Goal: Task Accomplishment & Management: Use online tool/utility

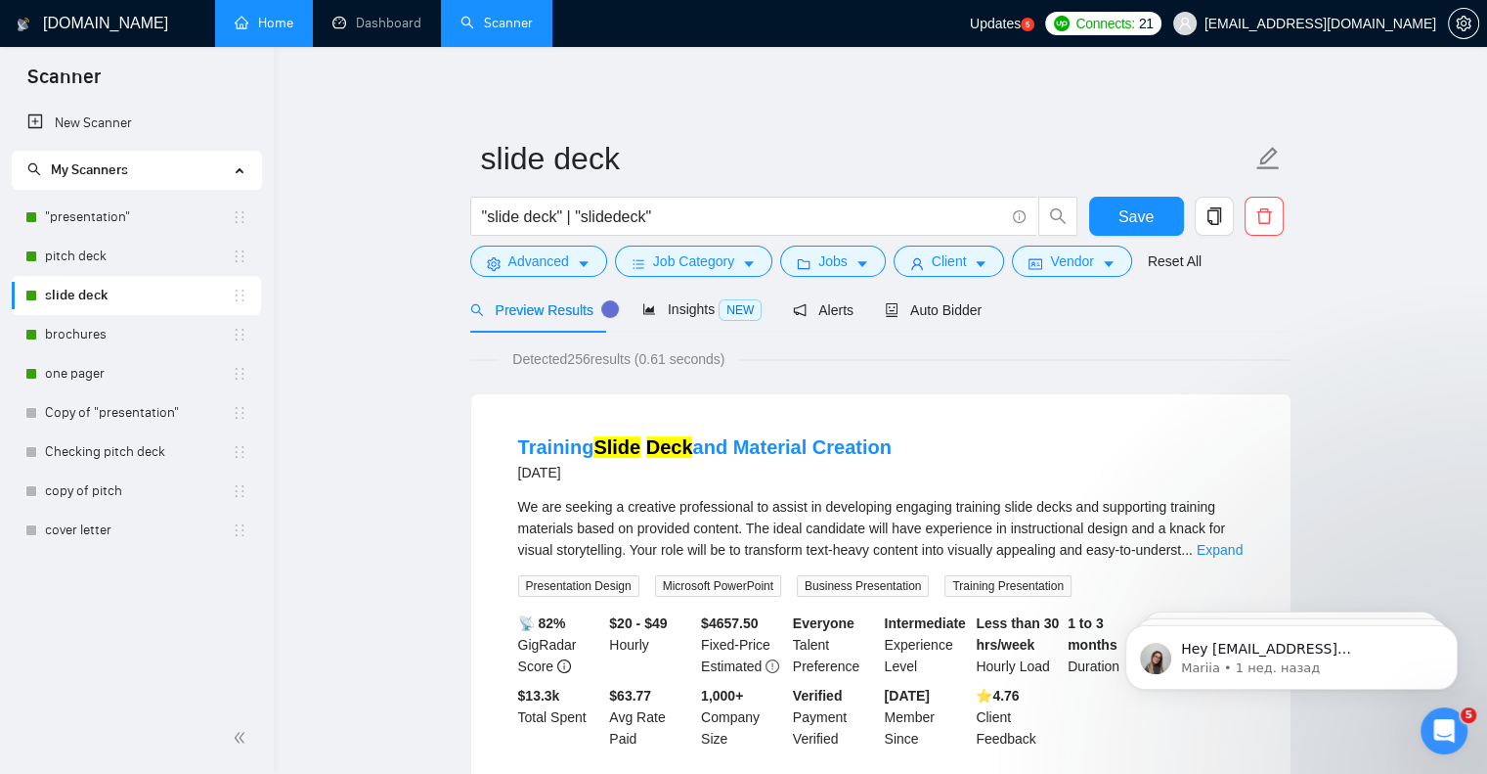
click at [266, 15] on link "Home" at bounding box center [264, 23] width 59 height 17
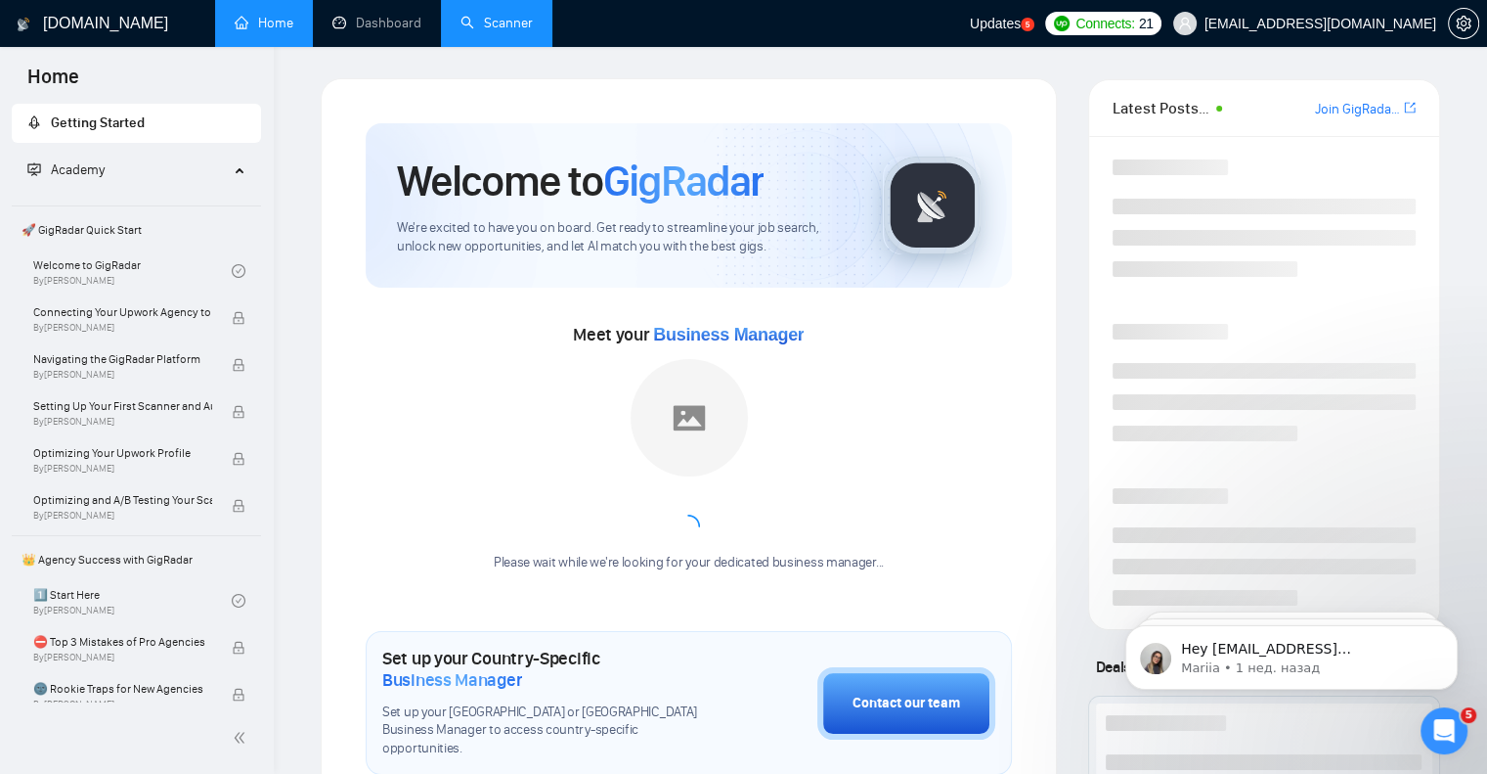
click at [510, 31] on link "Scanner" at bounding box center [497, 23] width 72 height 17
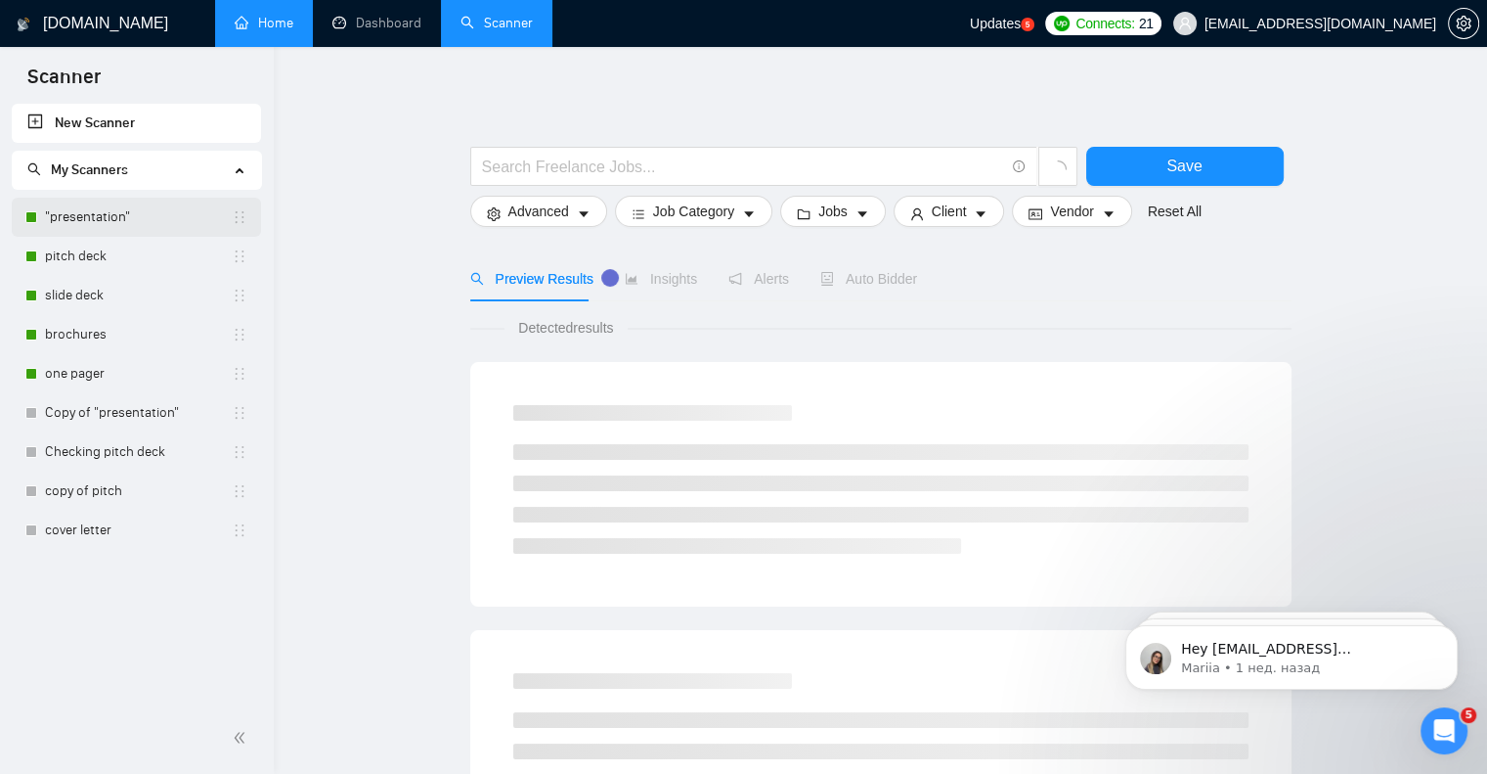
click at [79, 222] on link ""presentation"" at bounding box center [138, 217] width 187 height 39
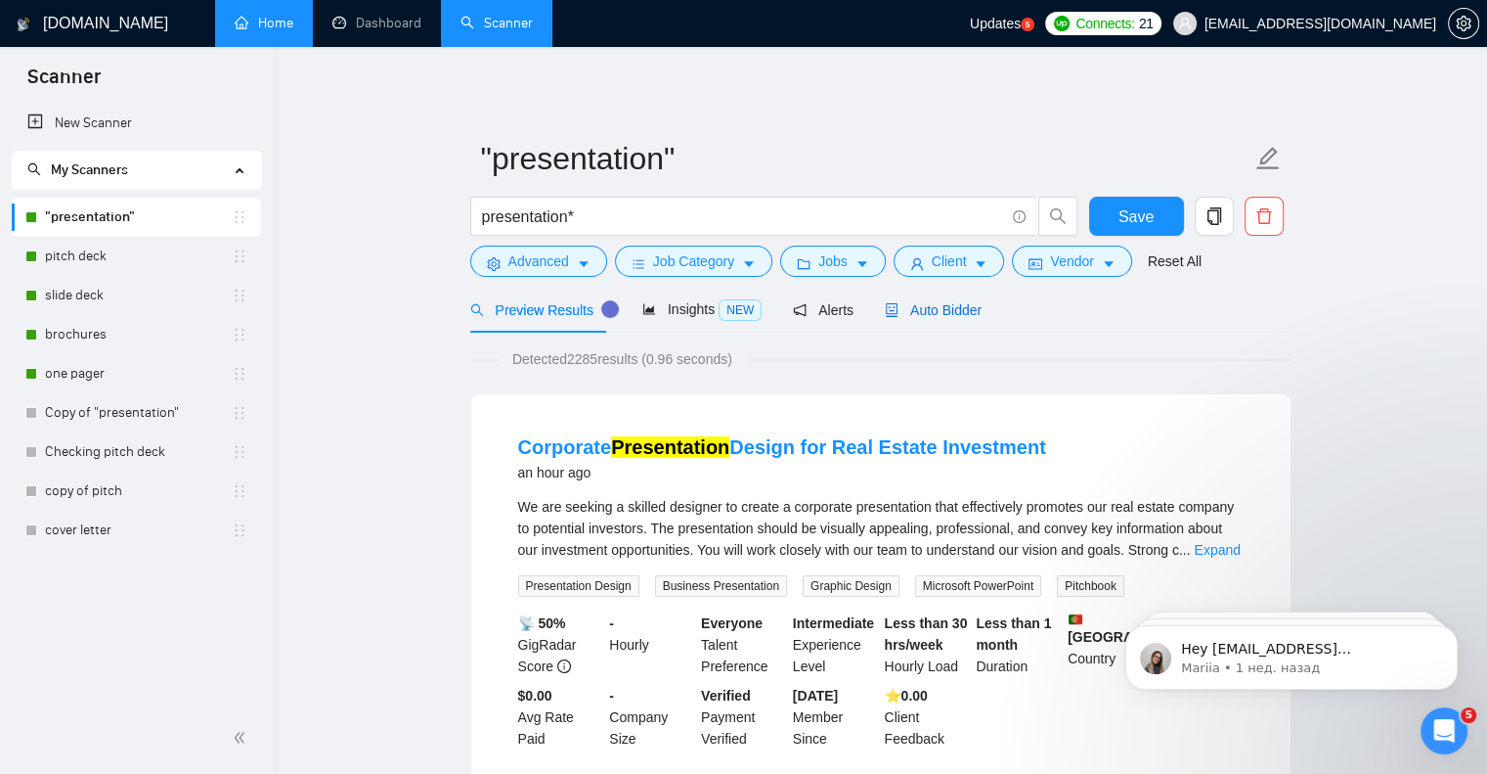
click at [939, 315] on span "Auto Bidder" at bounding box center [933, 310] width 97 height 16
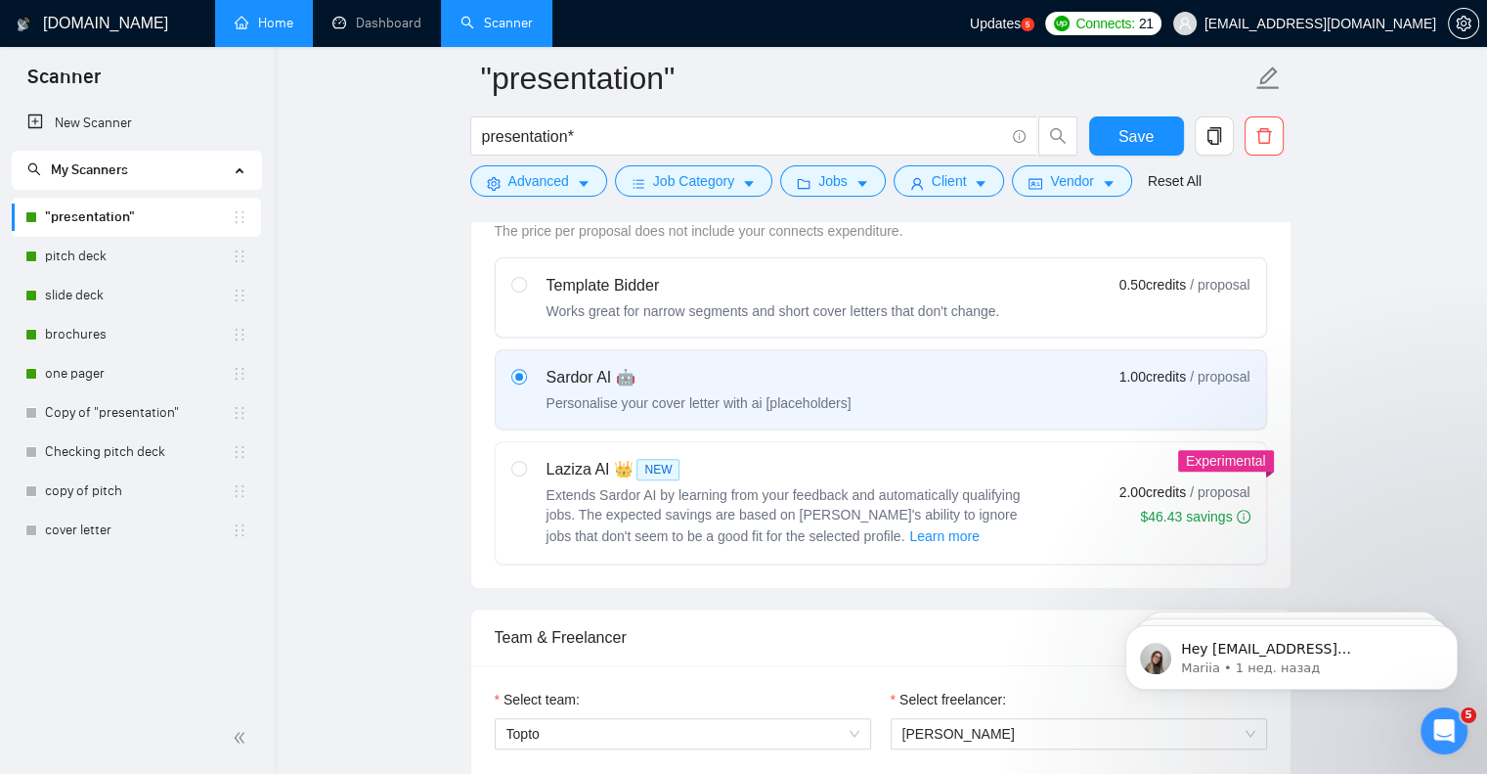
scroll to position [587, 0]
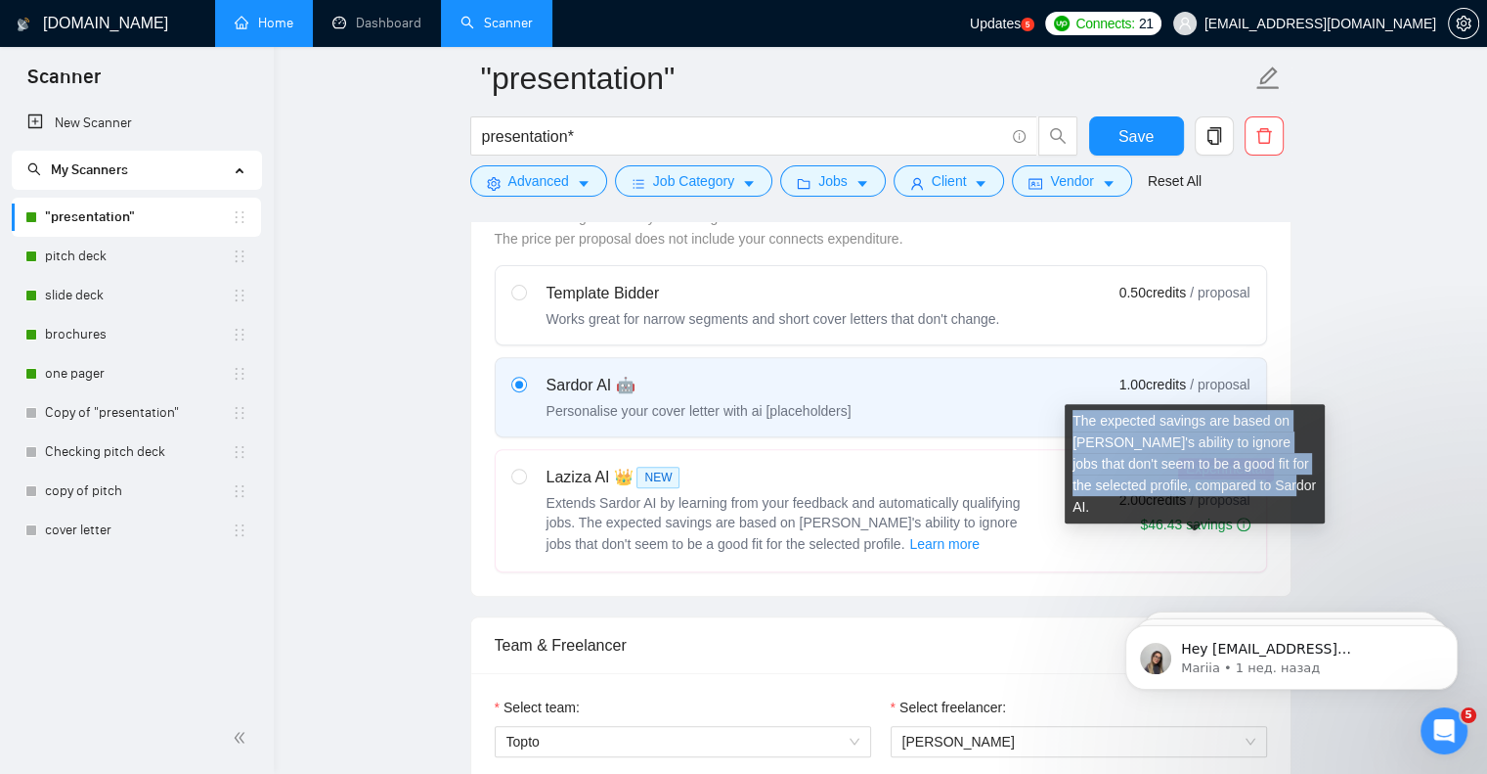
drag, startPoint x: 1258, startPoint y: 487, endPoint x: 1068, endPoint y: 424, distance: 199.8
click at [1068, 424] on div "The expected savings are based on [PERSON_NAME]'s ability to ignore jobs that d…" at bounding box center [1195, 463] width 260 height 119
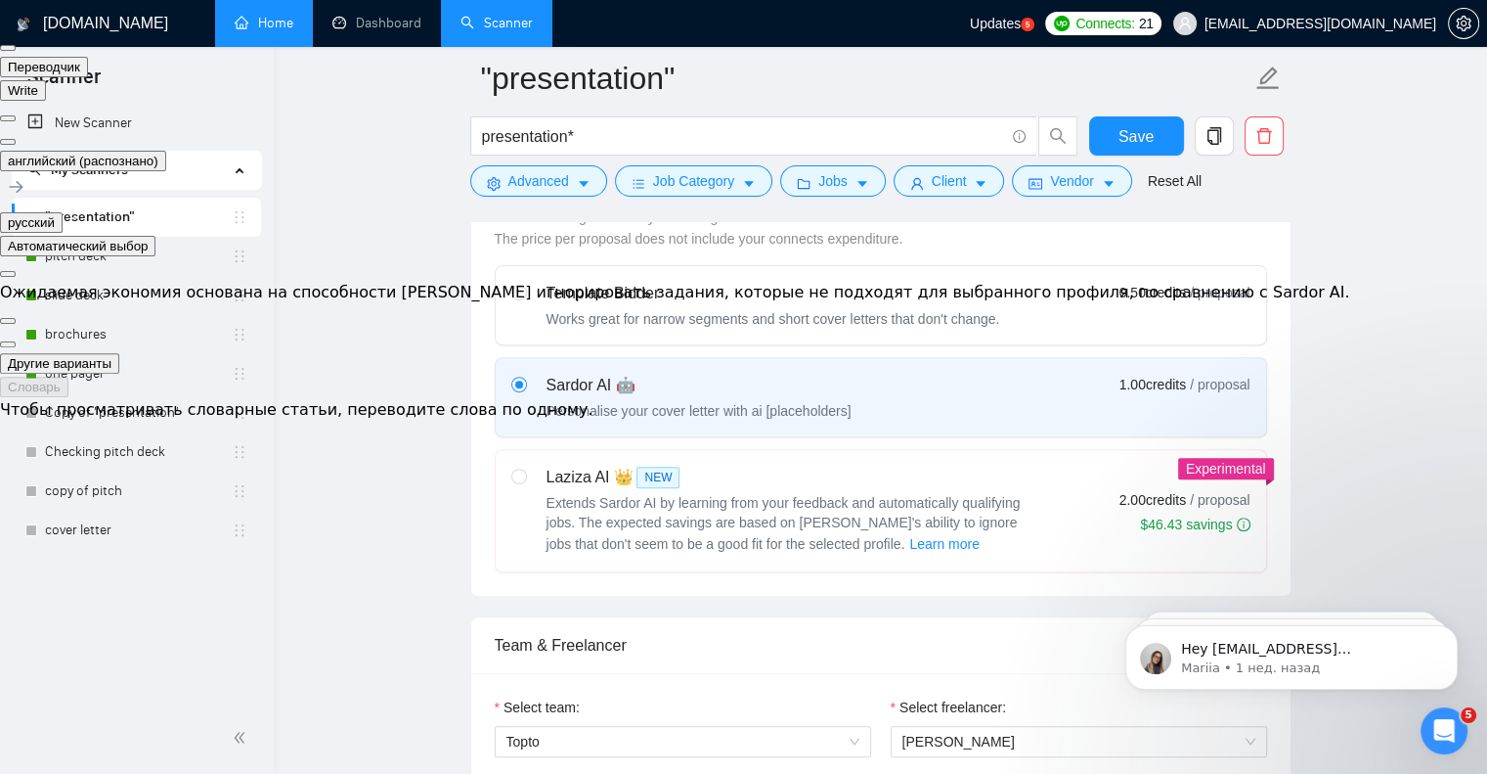
click at [16, 139] on button at bounding box center [8, 142] width 16 height 6
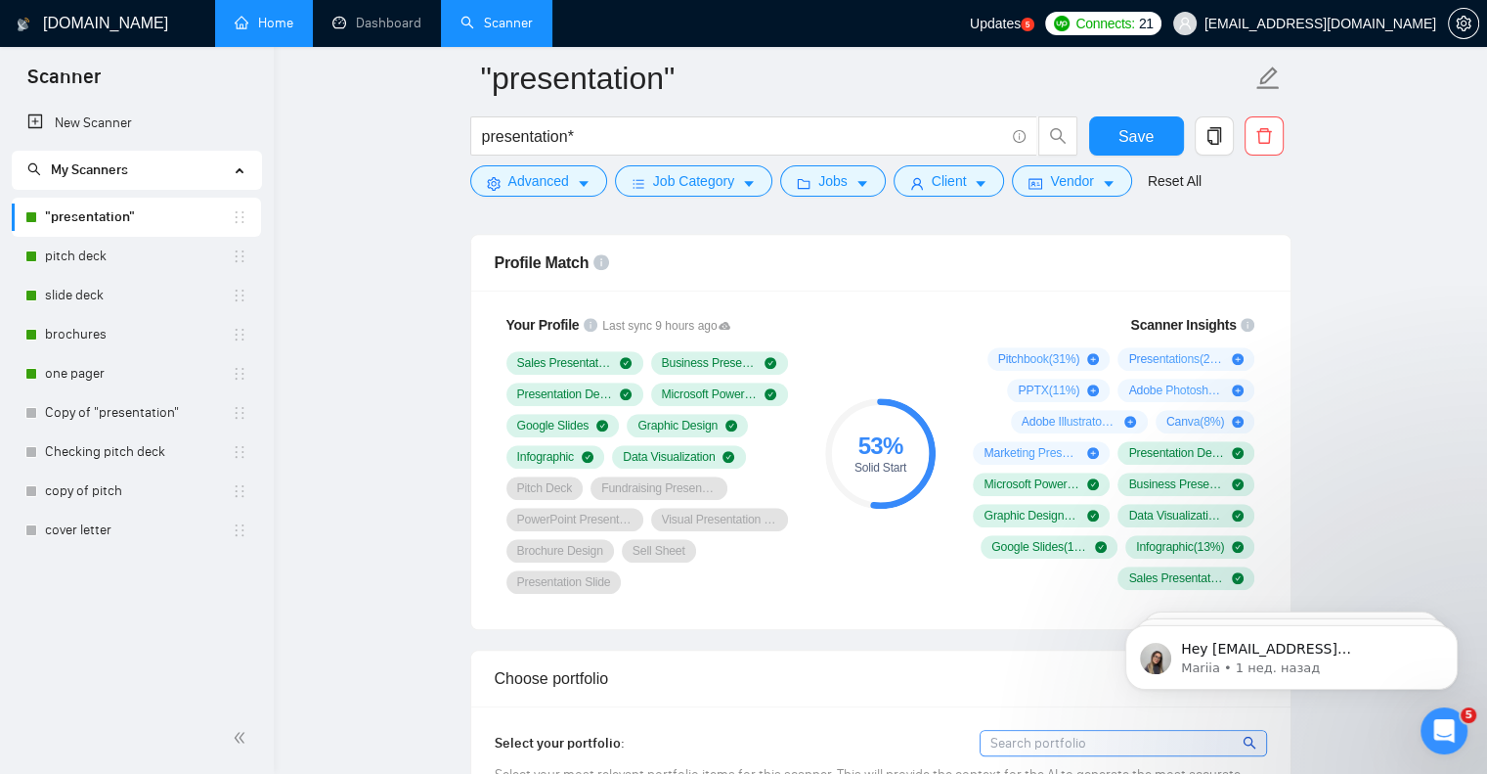
scroll to position [1271, 0]
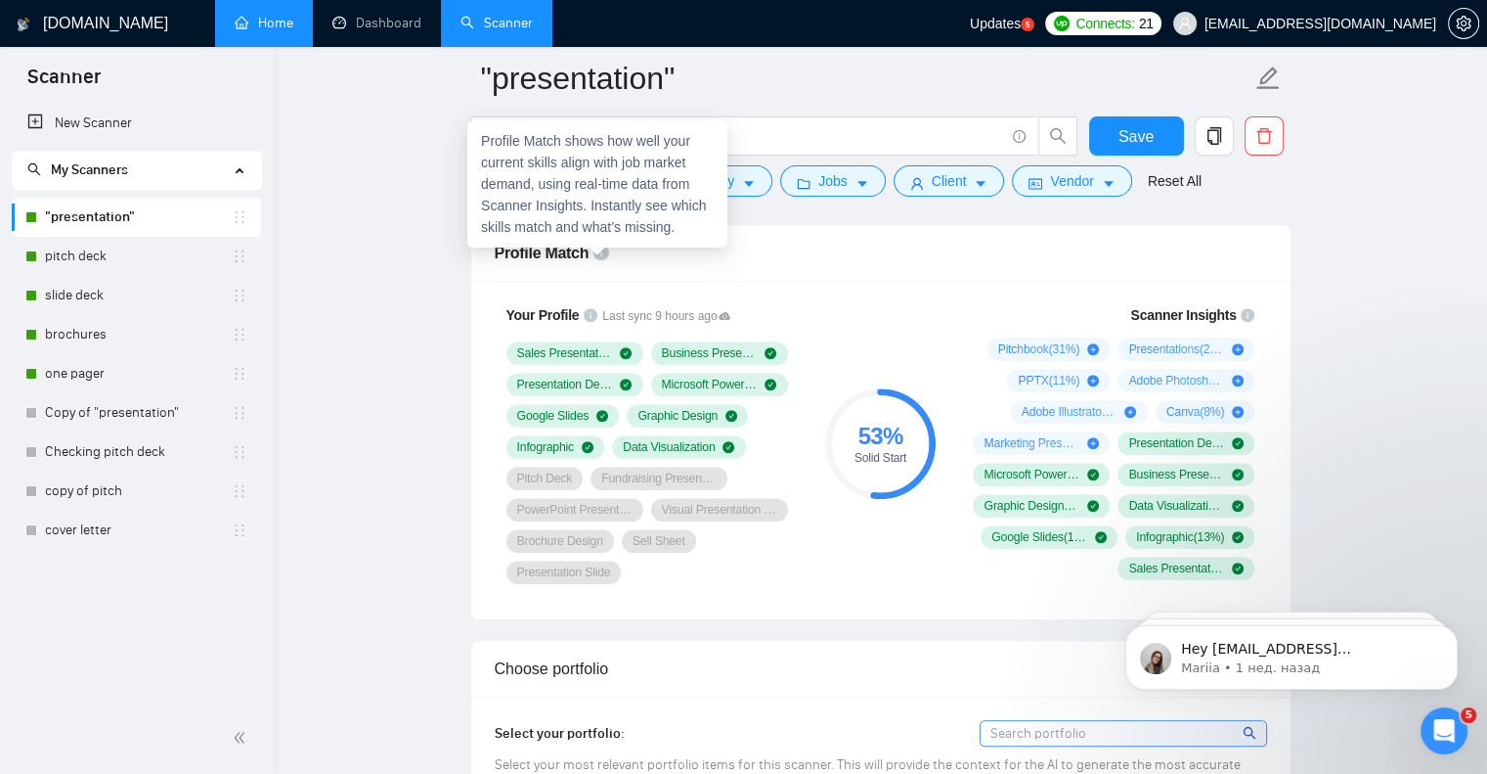
click at [599, 248] on icon "info-circle" at bounding box center [602, 252] width 16 height 16
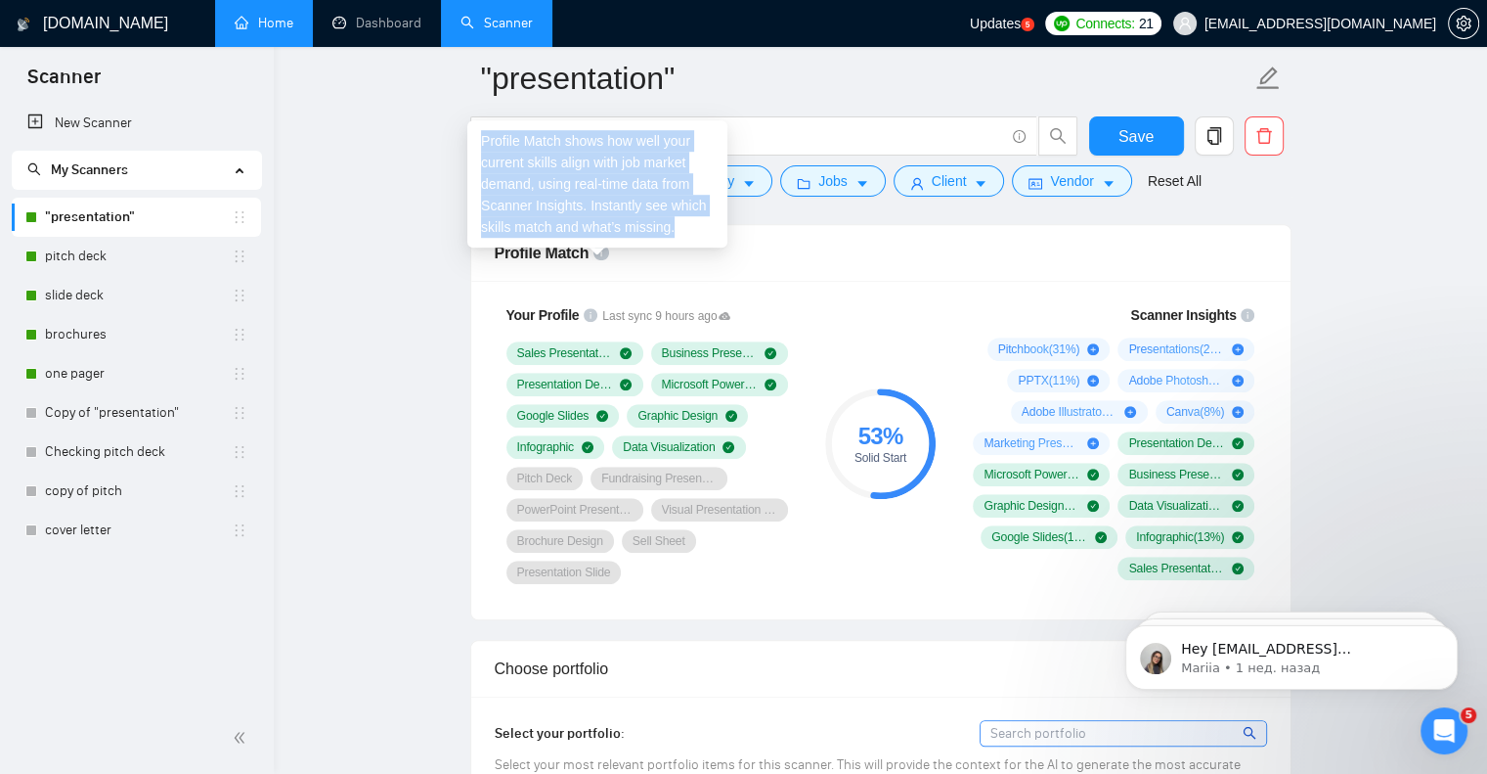
drag, startPoint x: 673, startPoint y: 229, endPoint x: 477, endPoint y: 132, distance: 218.2
click at [477, 132] on div "Profile Match shows how well your current skills align with job market demand, …" at bounding box center [597, 183] width 260 height 127
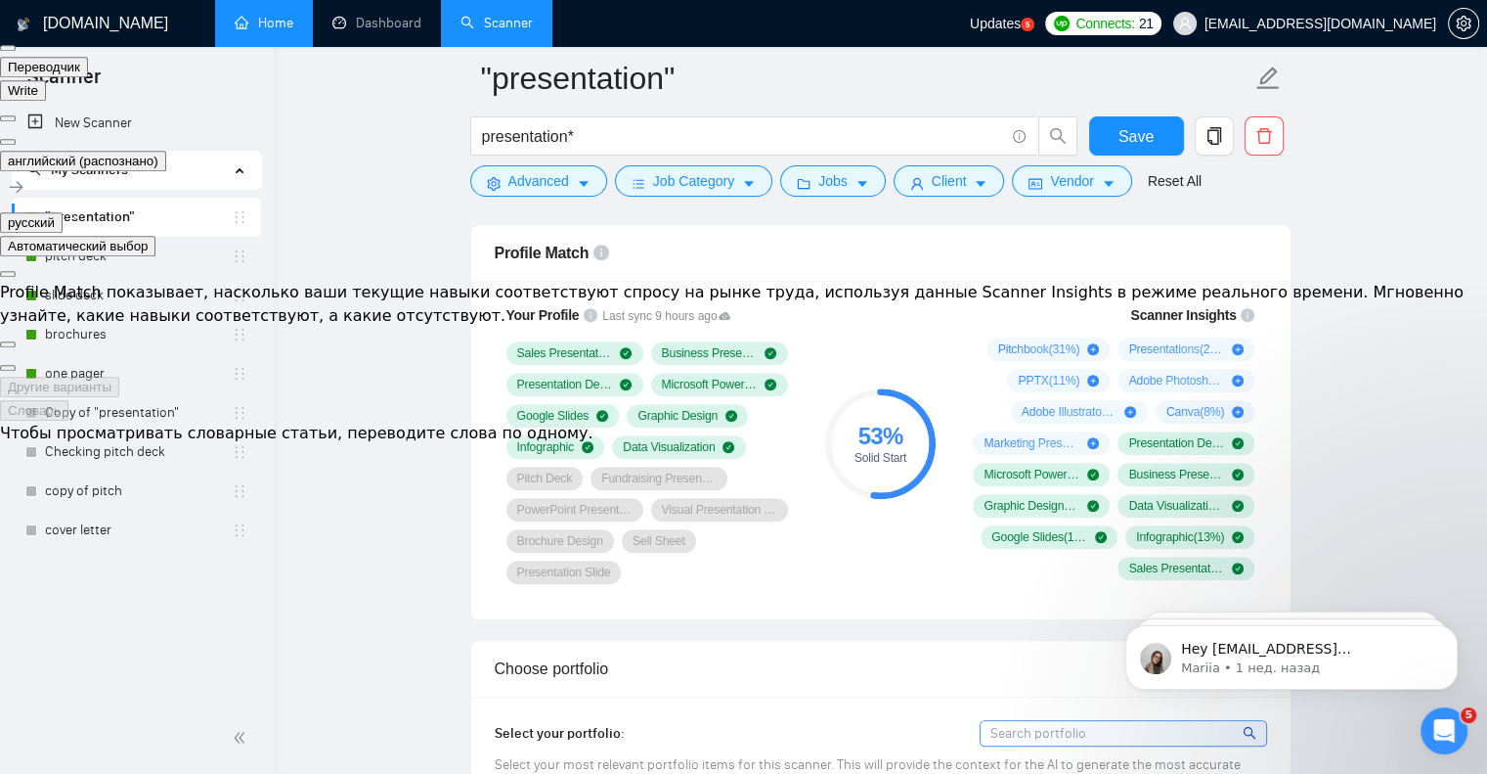
click at [16, 139] on button at bounding box center [8, 142] width 16 height 6
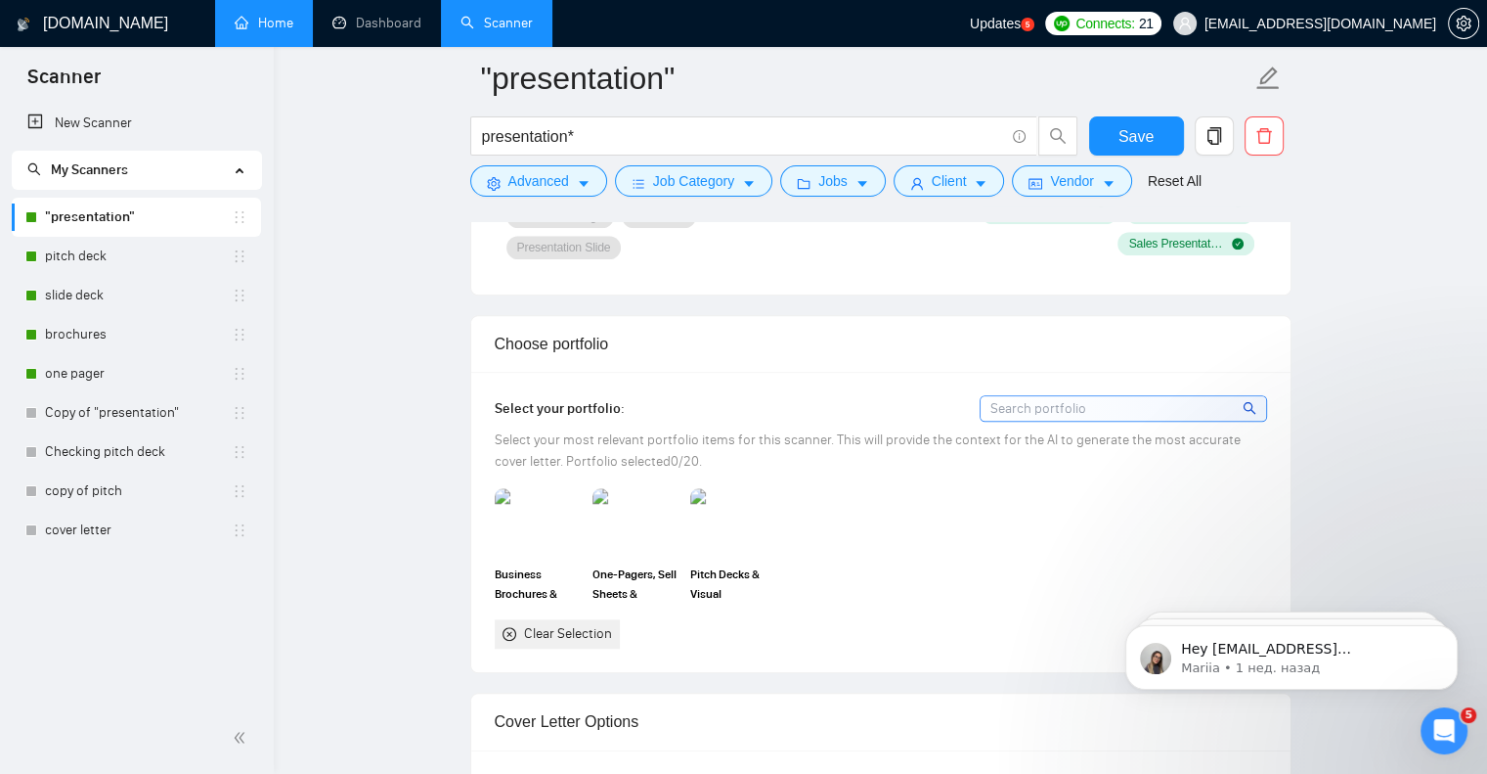
scroll to position [1663, 0]
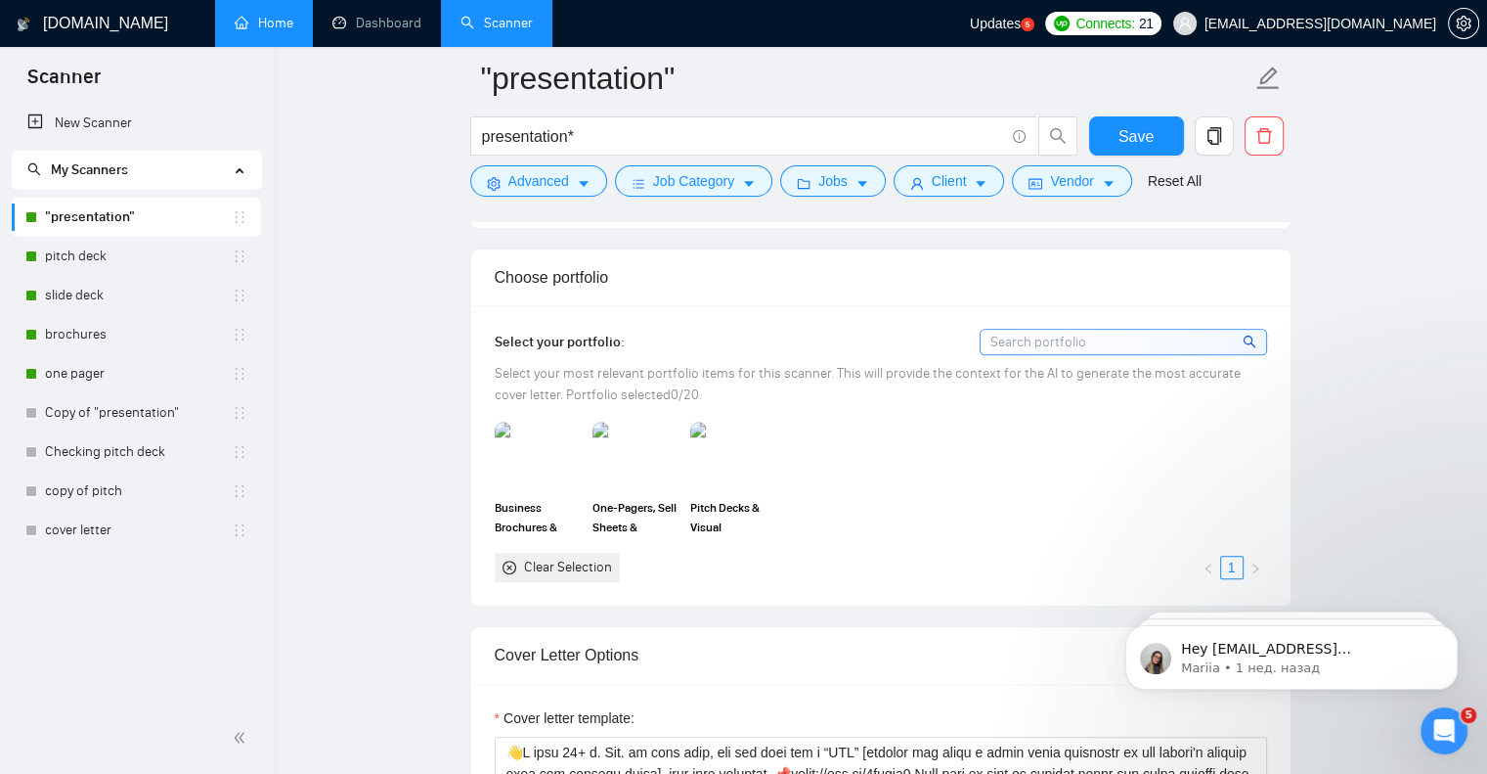
click at [1138, 330] on input at bounding box center [1124, 342] width 286 height 24
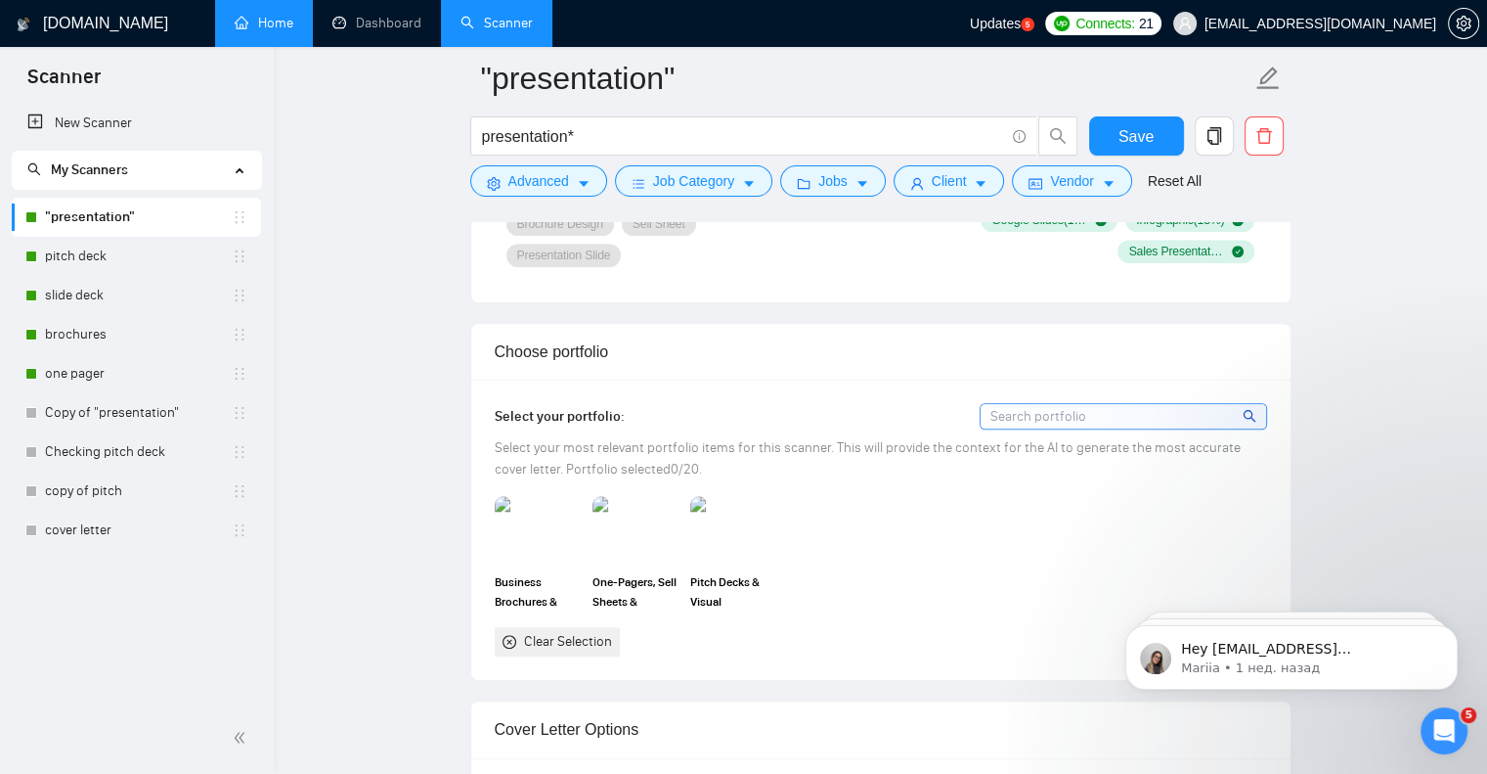
scroll to position [1565, 0]
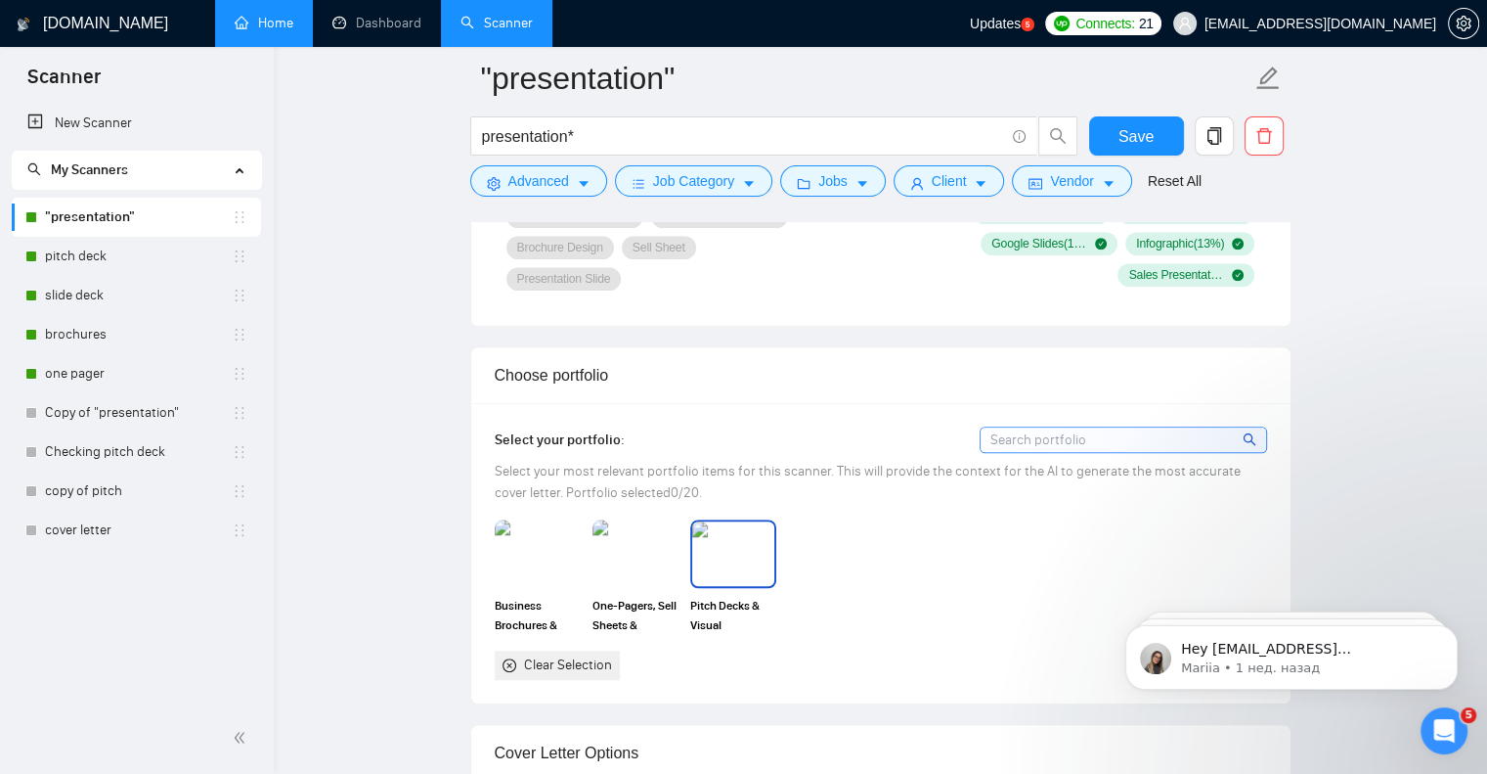
click at [753, 566] on img at bounding box center [733, 553] width 82 height 65
click at [1123, 132] on span "Save" at bounding box center [1136, 136] width 35 height 24
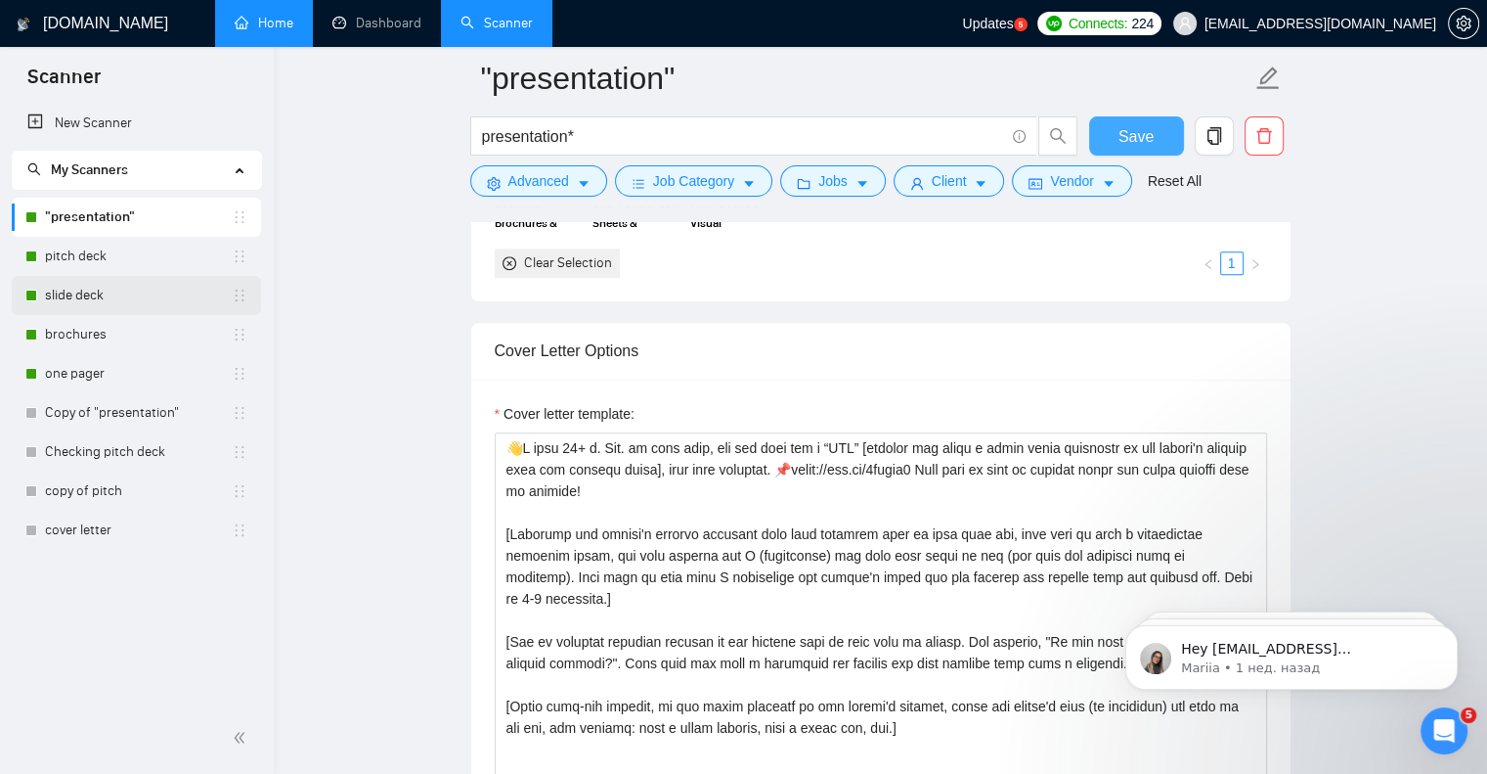
scroll to position [1956, 0]
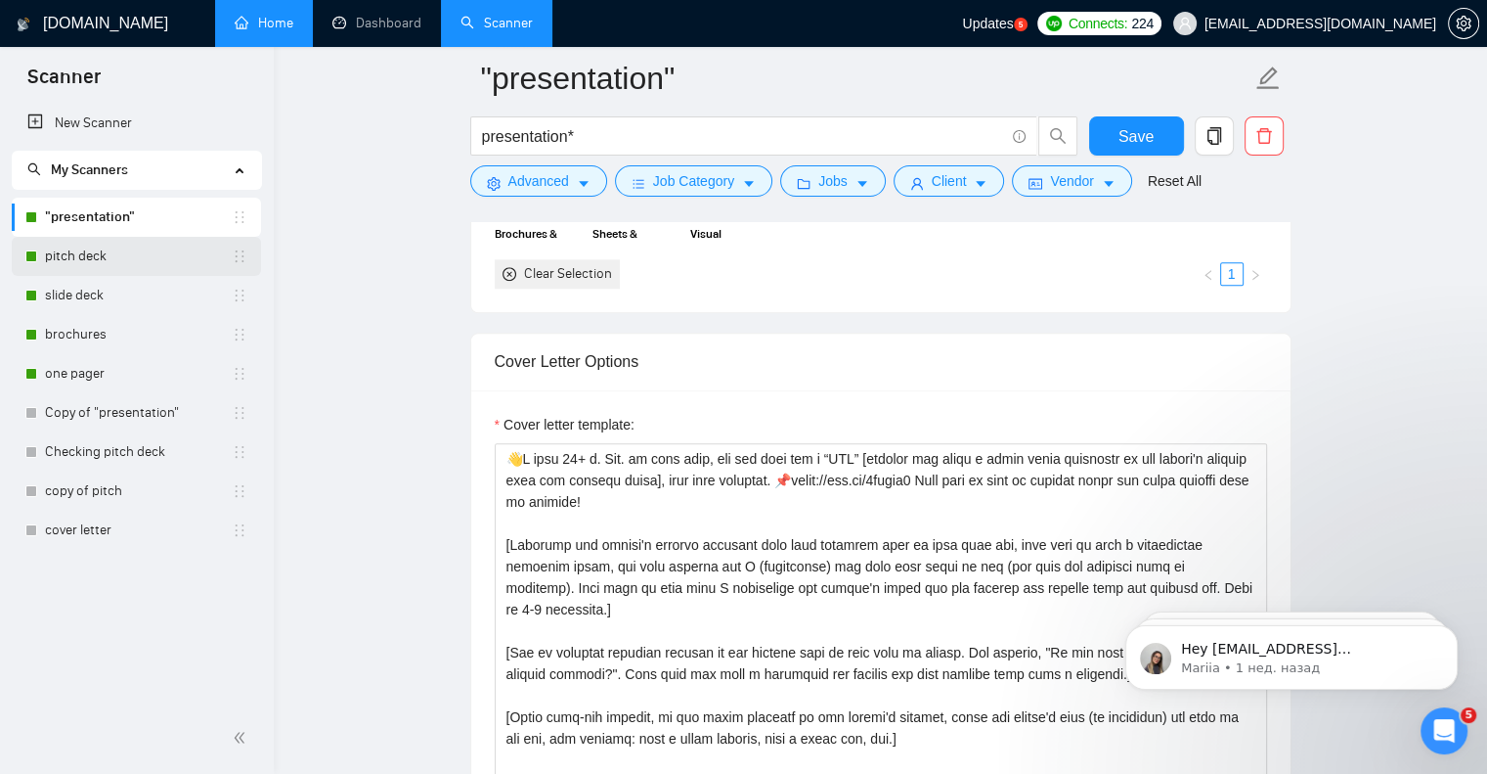
click at [89, 262] on link "pitch deck" at bounding box center [138, 256] width 187 height 39
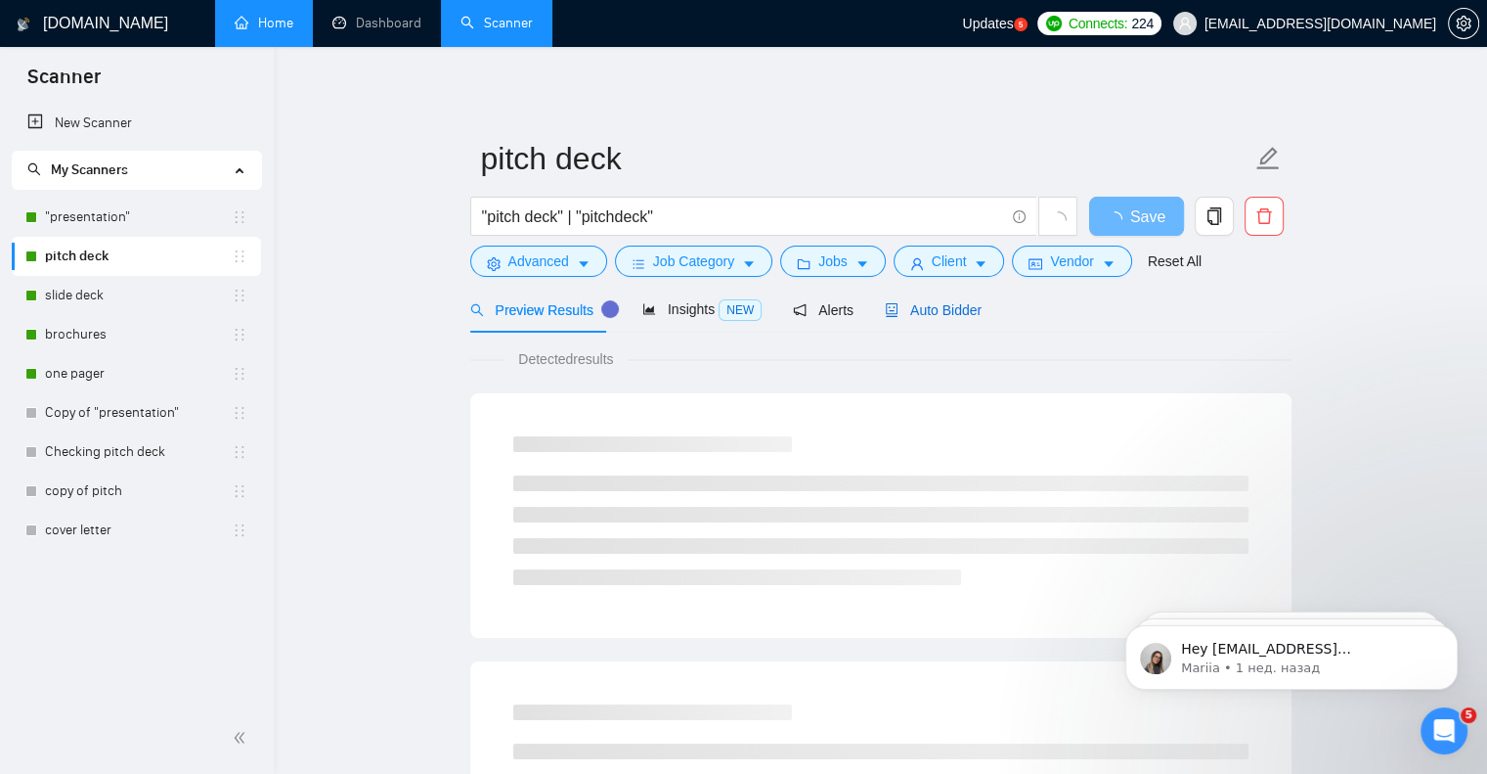
click at [962, 317] on span "Auto Bidder" at bounding box center [933, 310] width 97 height 16
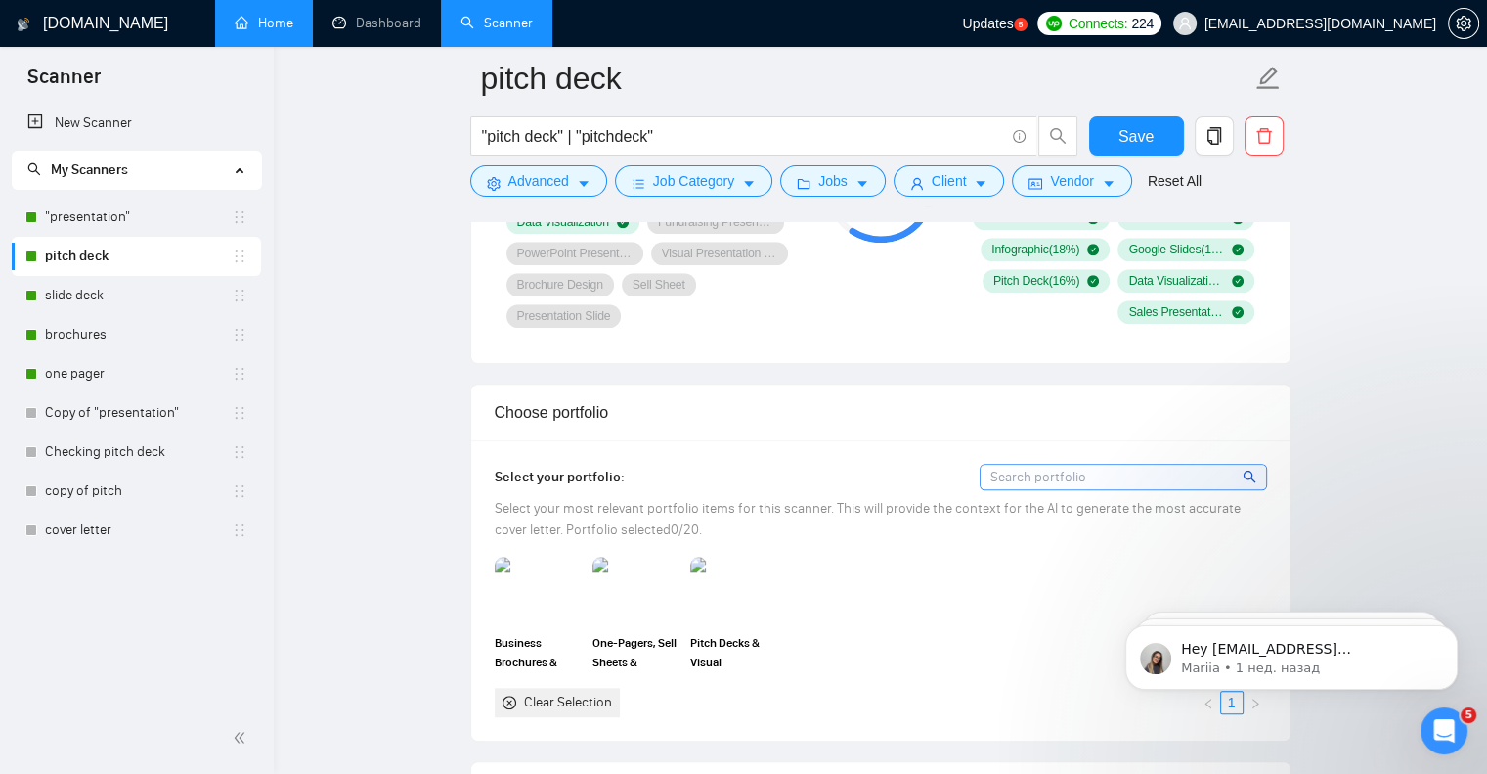
scroll to position [1565, 0]
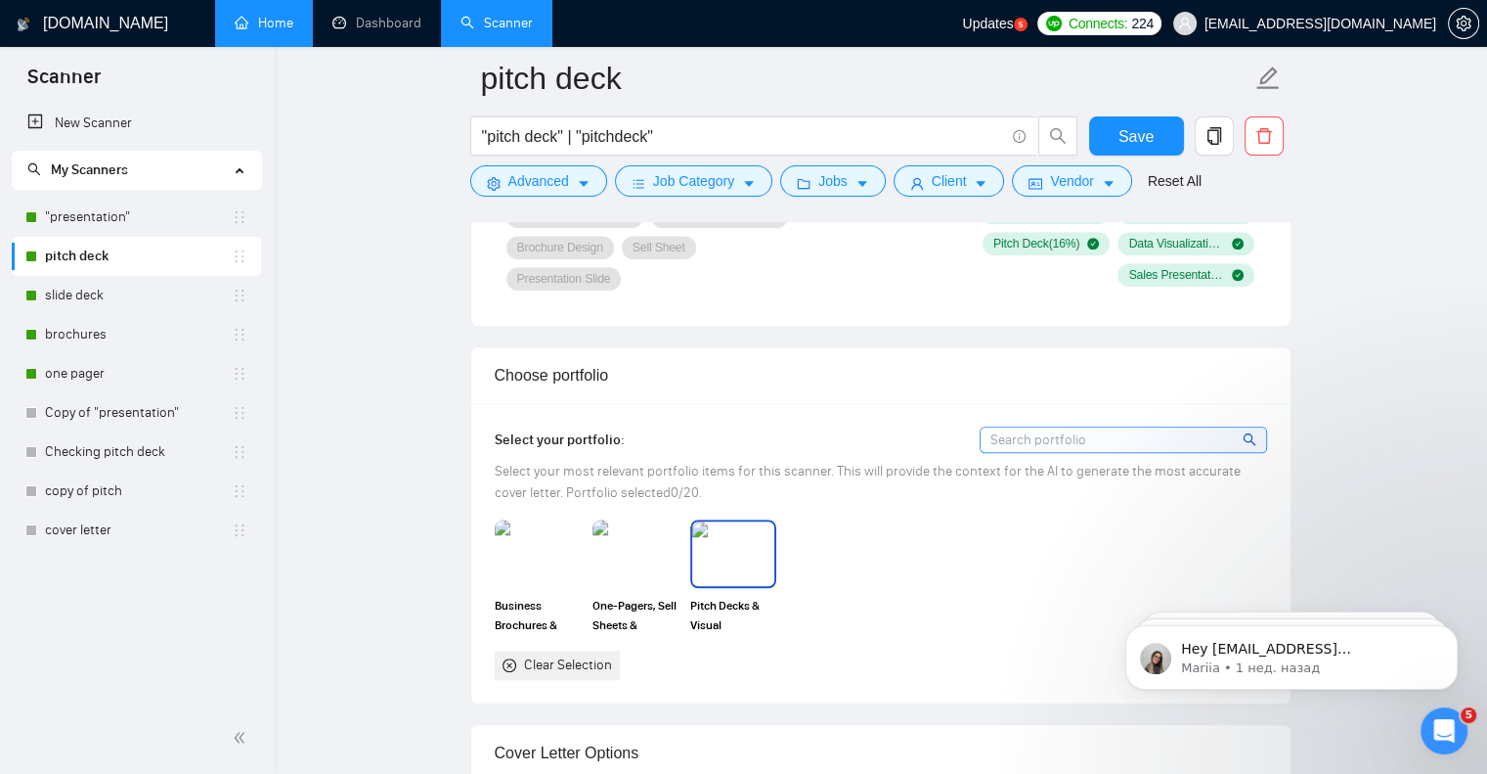
click at [751, 577] on img at bounding box center [733, 553] width 82 height 65
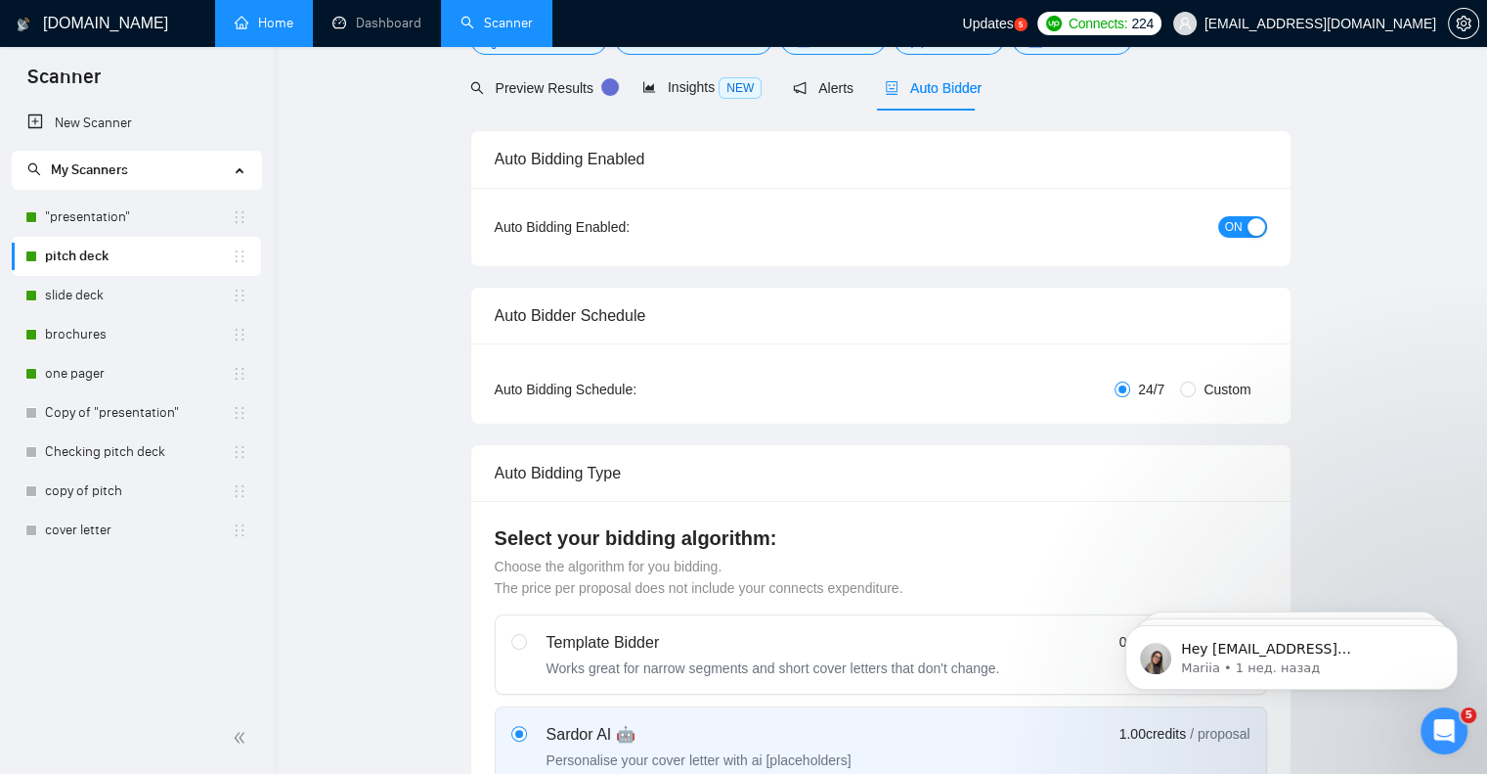
scroll to position [0, 0]
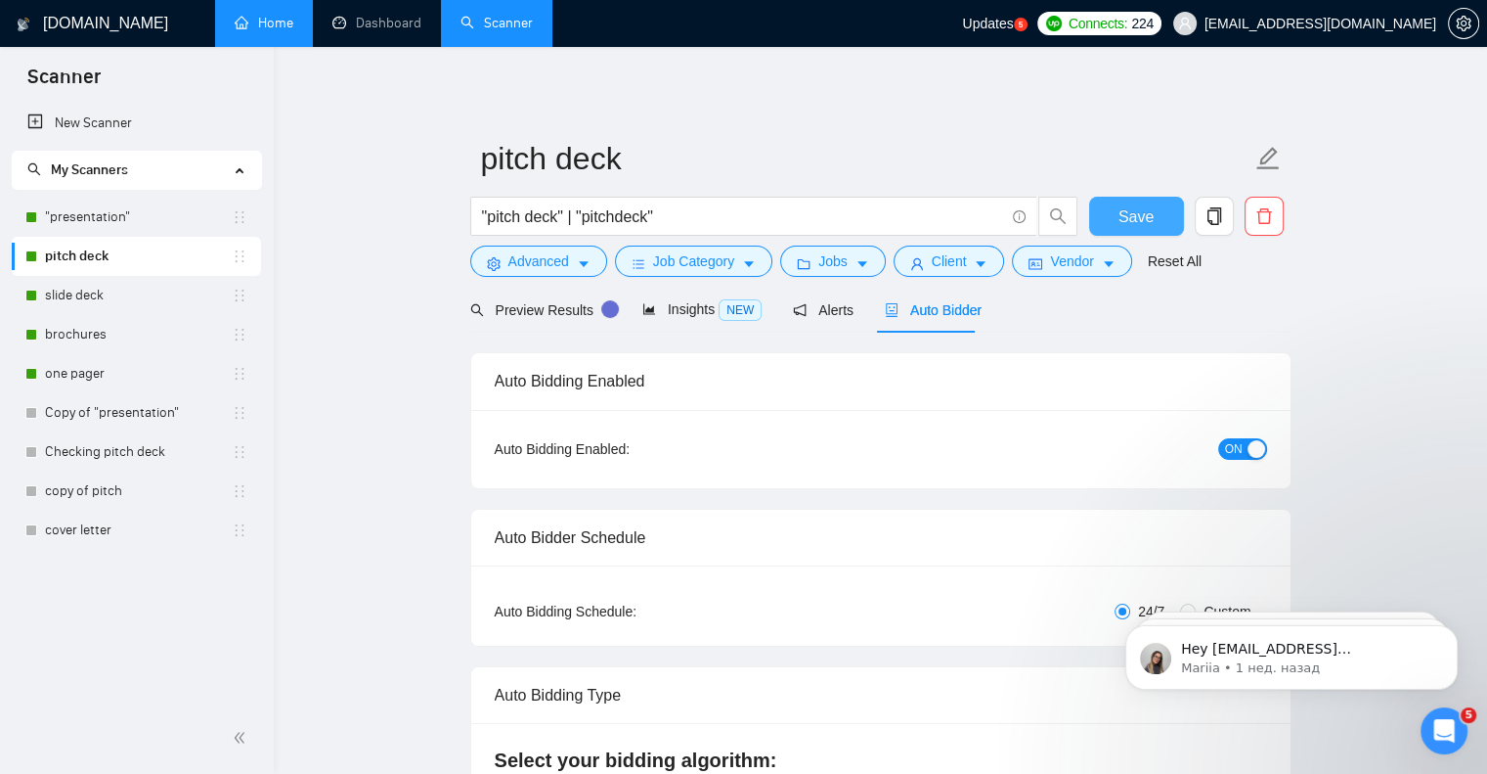
click at [1139, 218] on span "Save" at bounding box center [1136, 216] width 35 height 24
checkbox input "true"
click at [99, 303] on link "slide deck" at bounding box center [138, 295] width 187 height 39
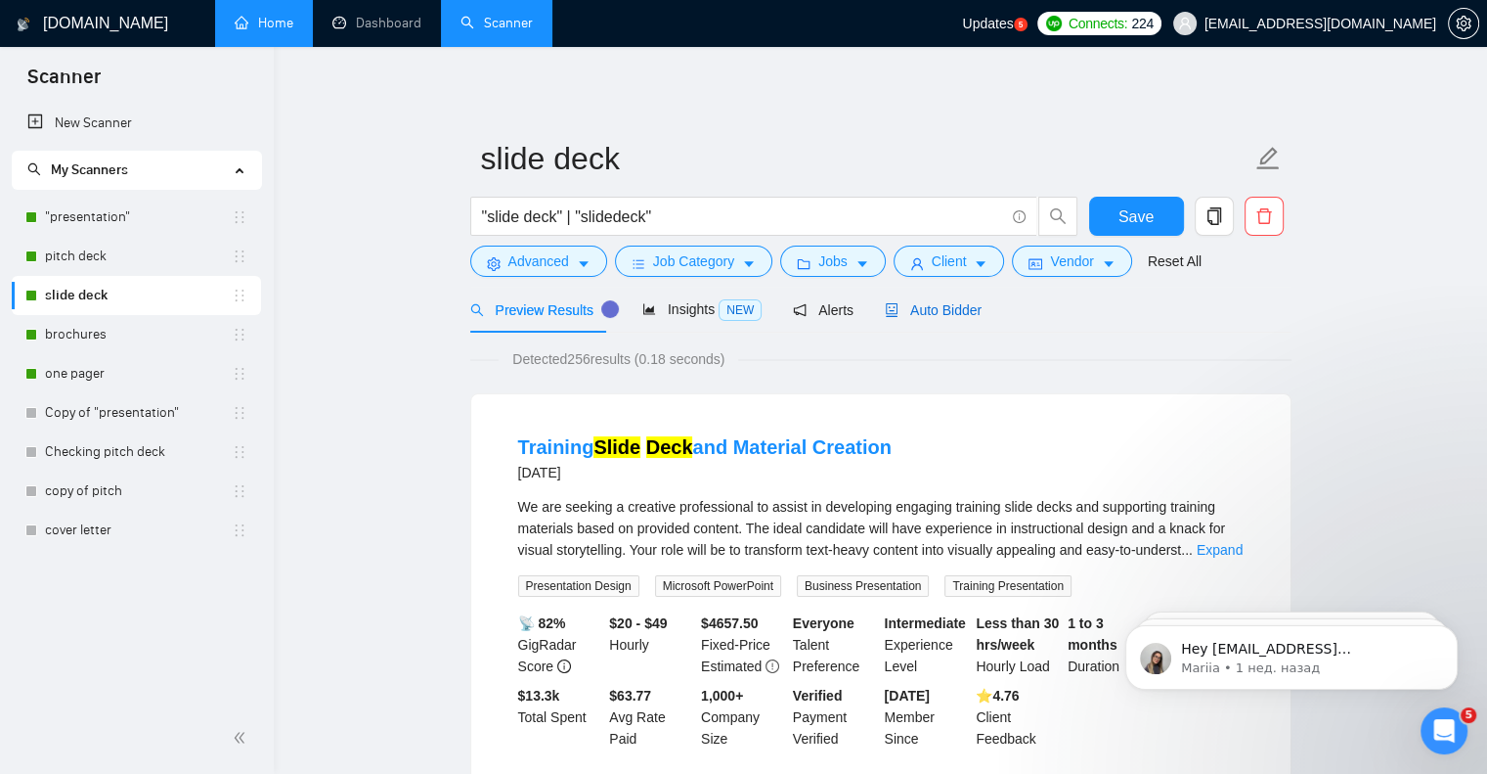
click at [923, 312] on span "Auto Bidder" at bounding box center [933, 310] width 97 height 16
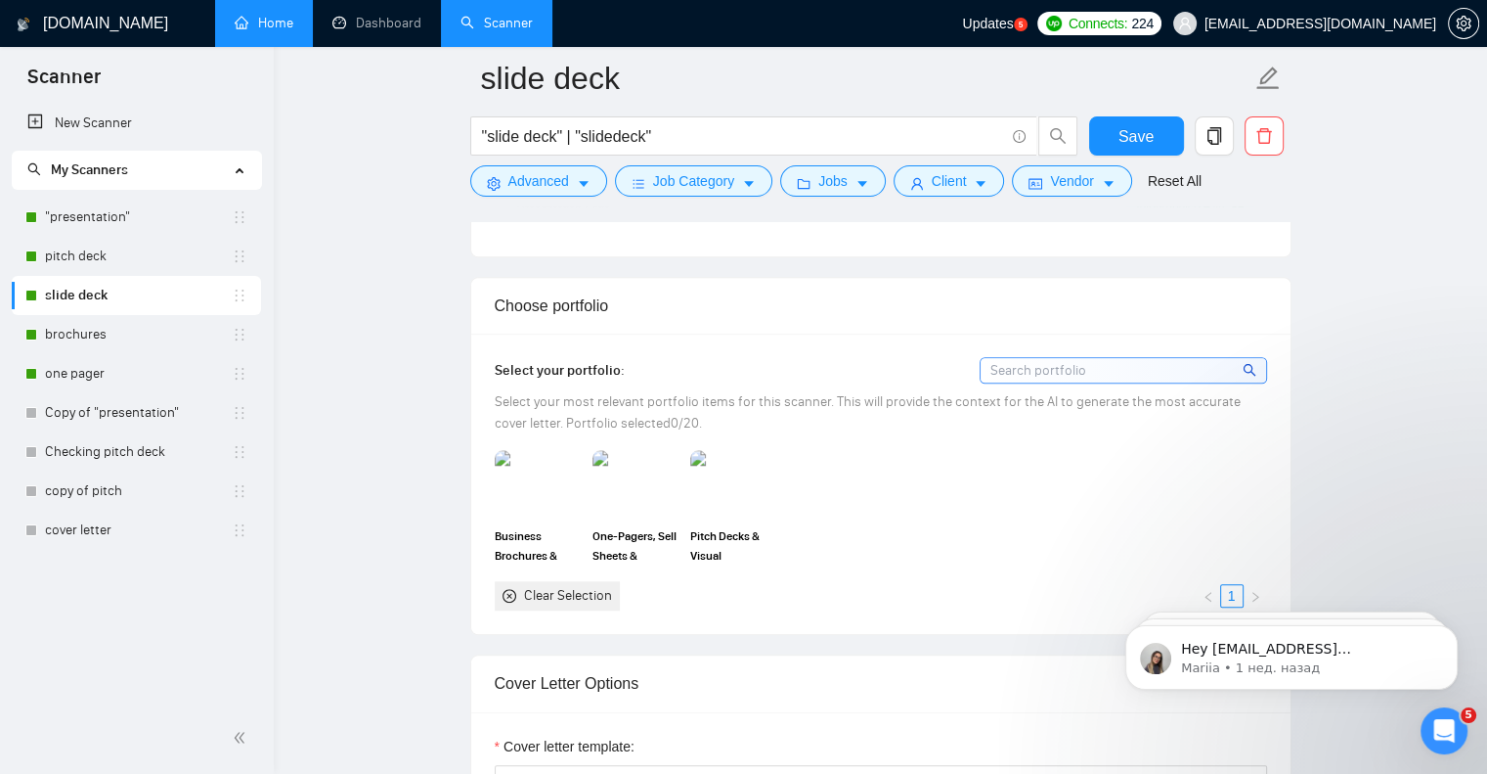
scroll to position [1663, 0]
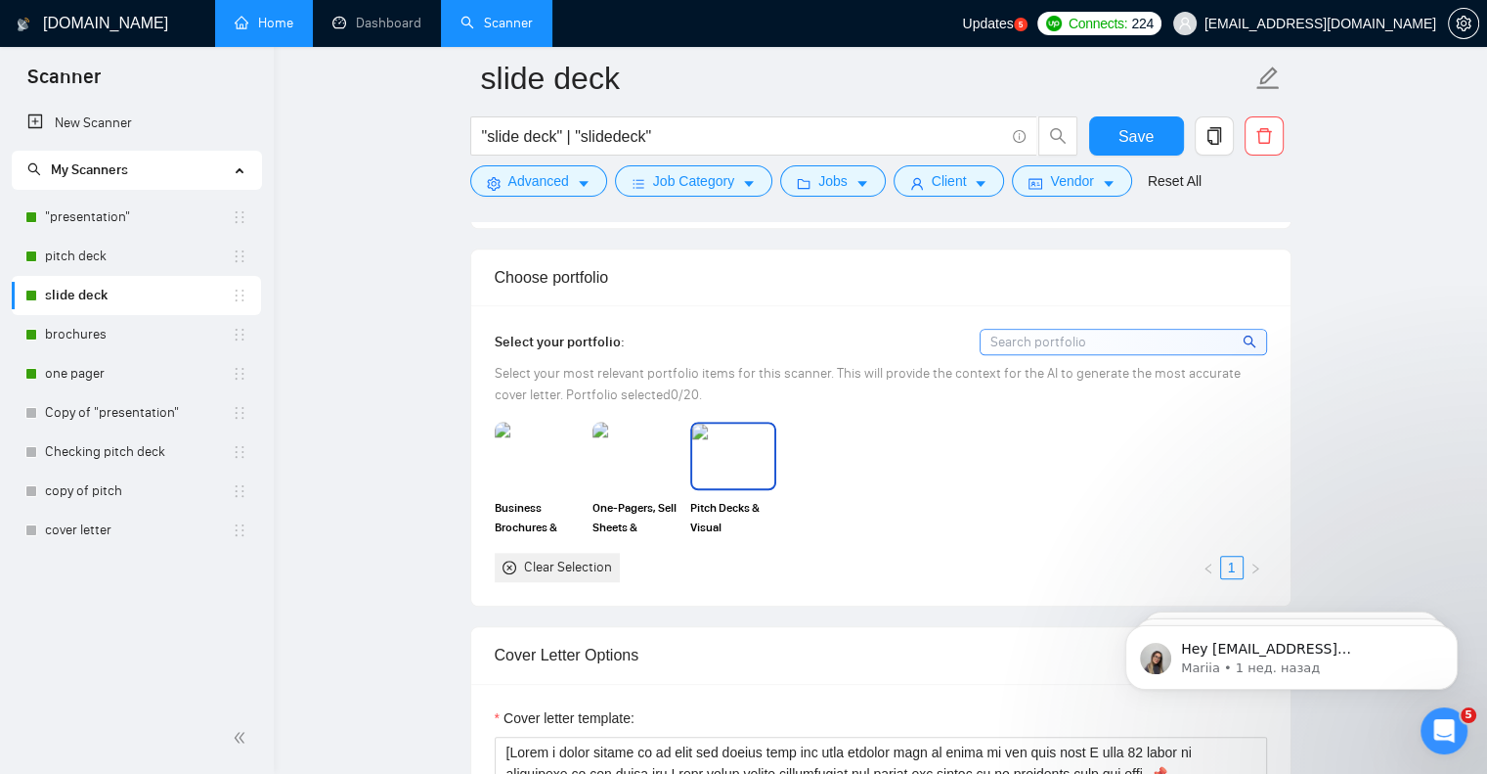
click at [760, 468] on img at bounding box center [733, 455] width 82 height 65
click at [1138, 137] on span "Save" at bounding box center [1136, 136] width 35 height 24
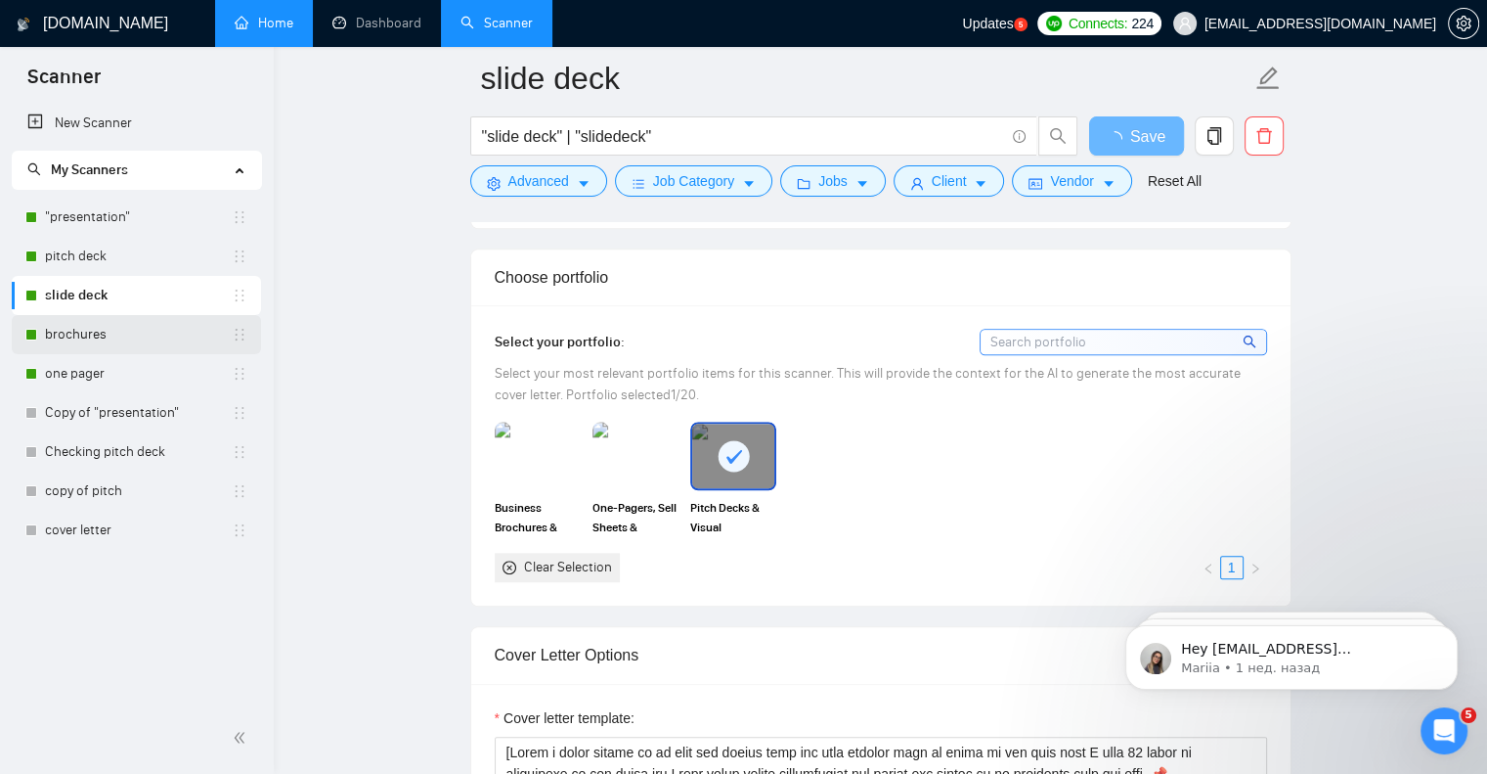
click at [154, 338] on link "brochures" at bounding box center [138, 334] width 187 height 39
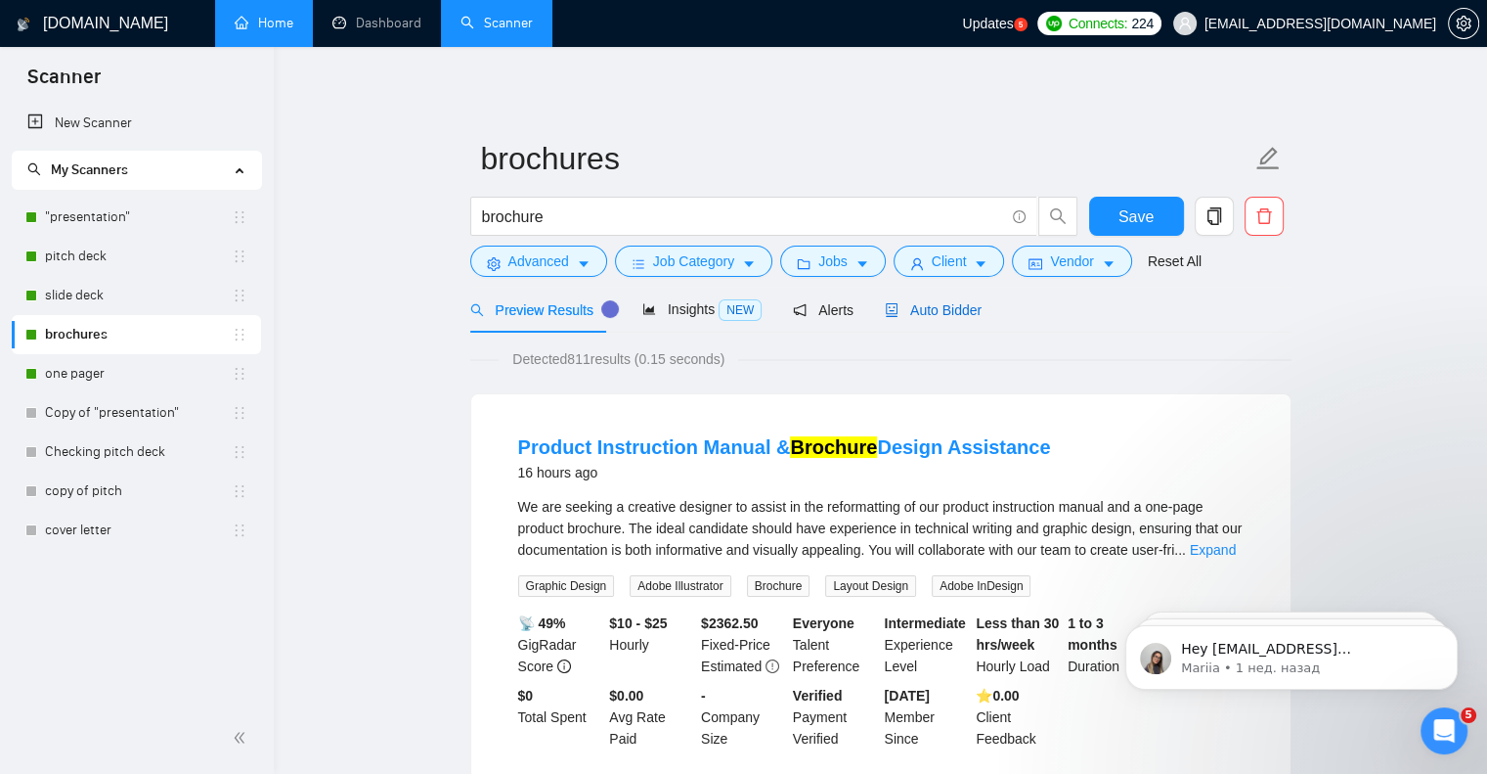
click at [935, 311] on span "Auto Bidder" at bounding box center [933, 310] width 97 height 16
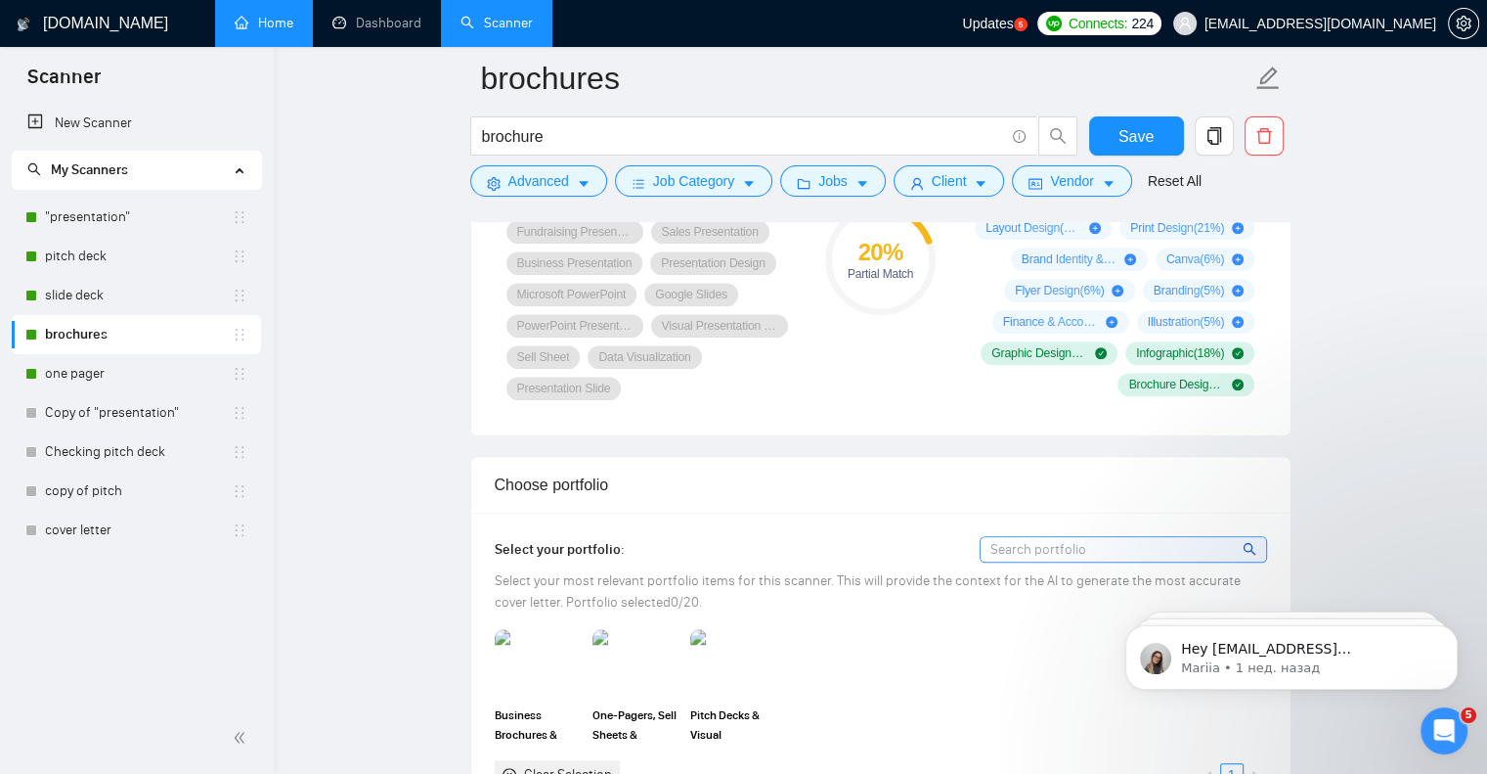
scroll to position [1467, 0]
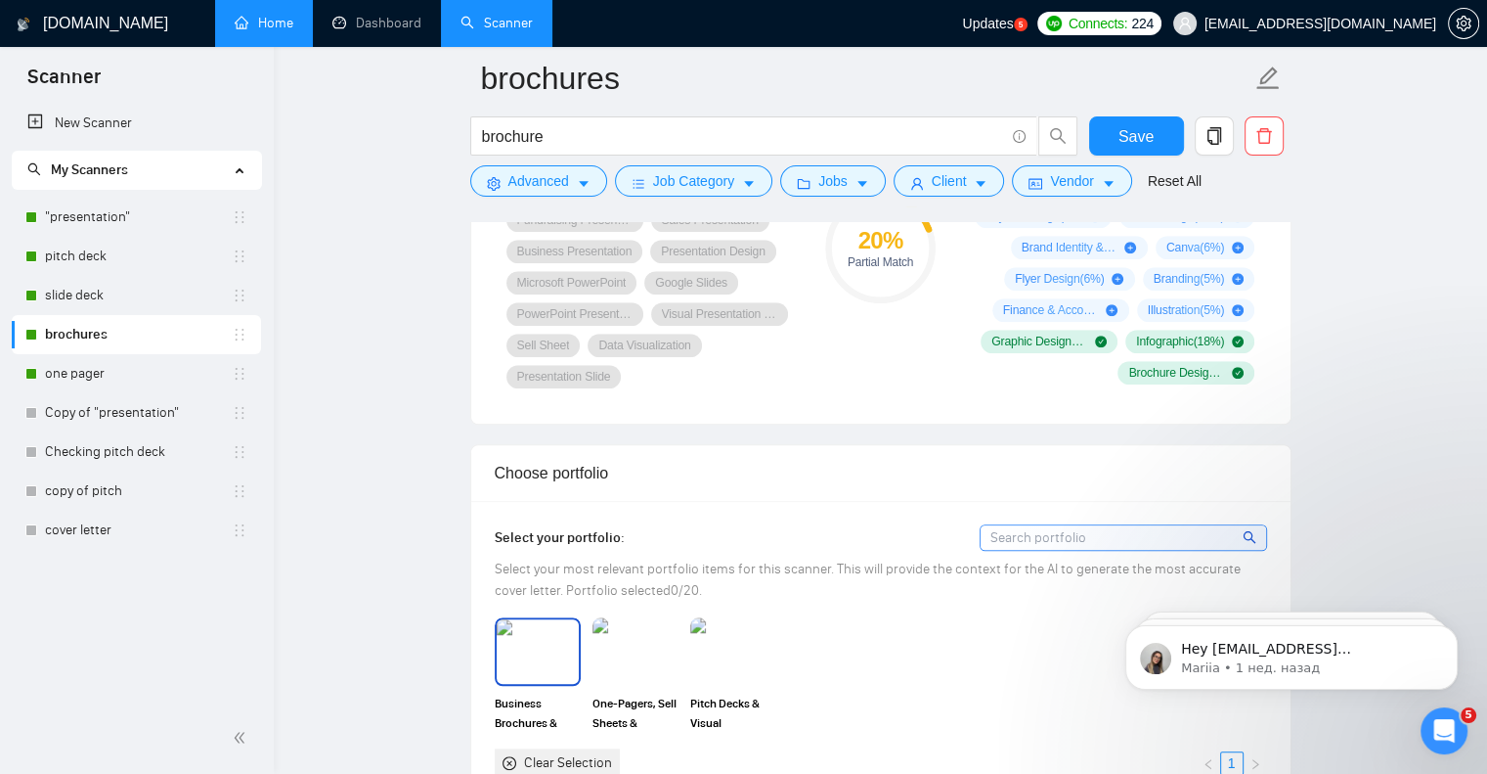
click at [562, 680] on img at bounding box center [538, 651] width 82 height 65
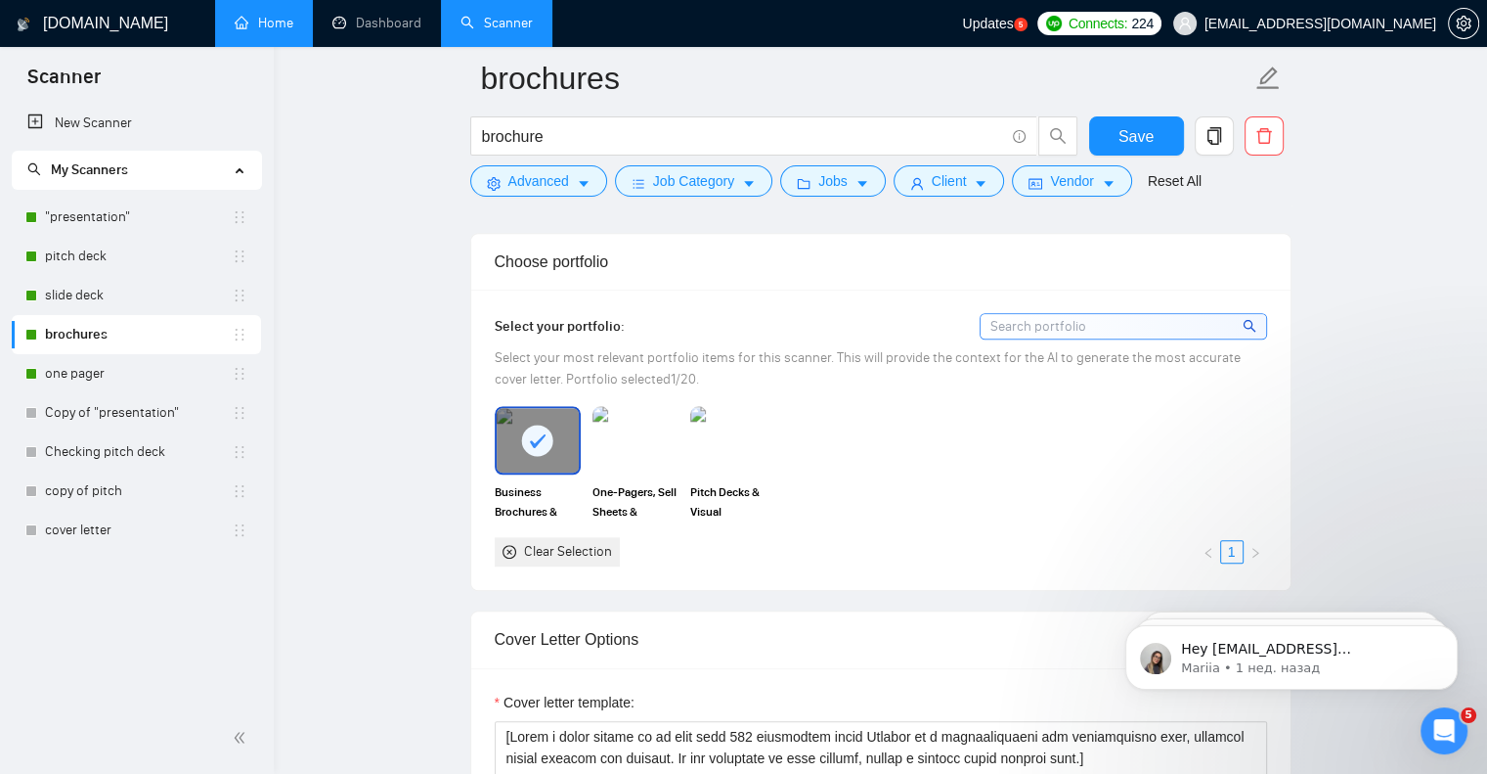
scroll to position [1760, 0]
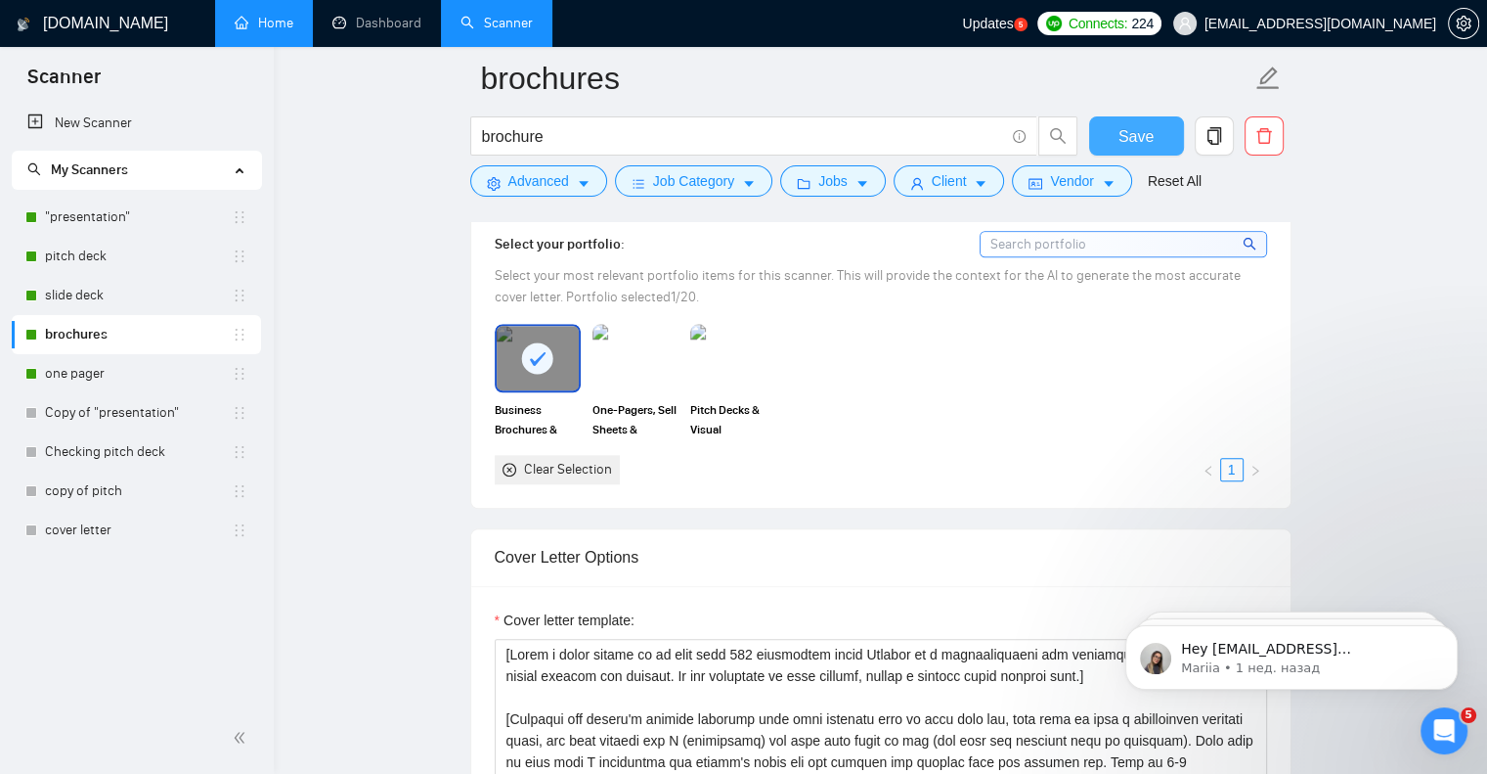
click at [1151, 128] on span "Save" at bounding box center [1136, 136] width 35 height 24
click at [90, 377] on link "one pager" at bounding box center [138, 373] width 187 height 39
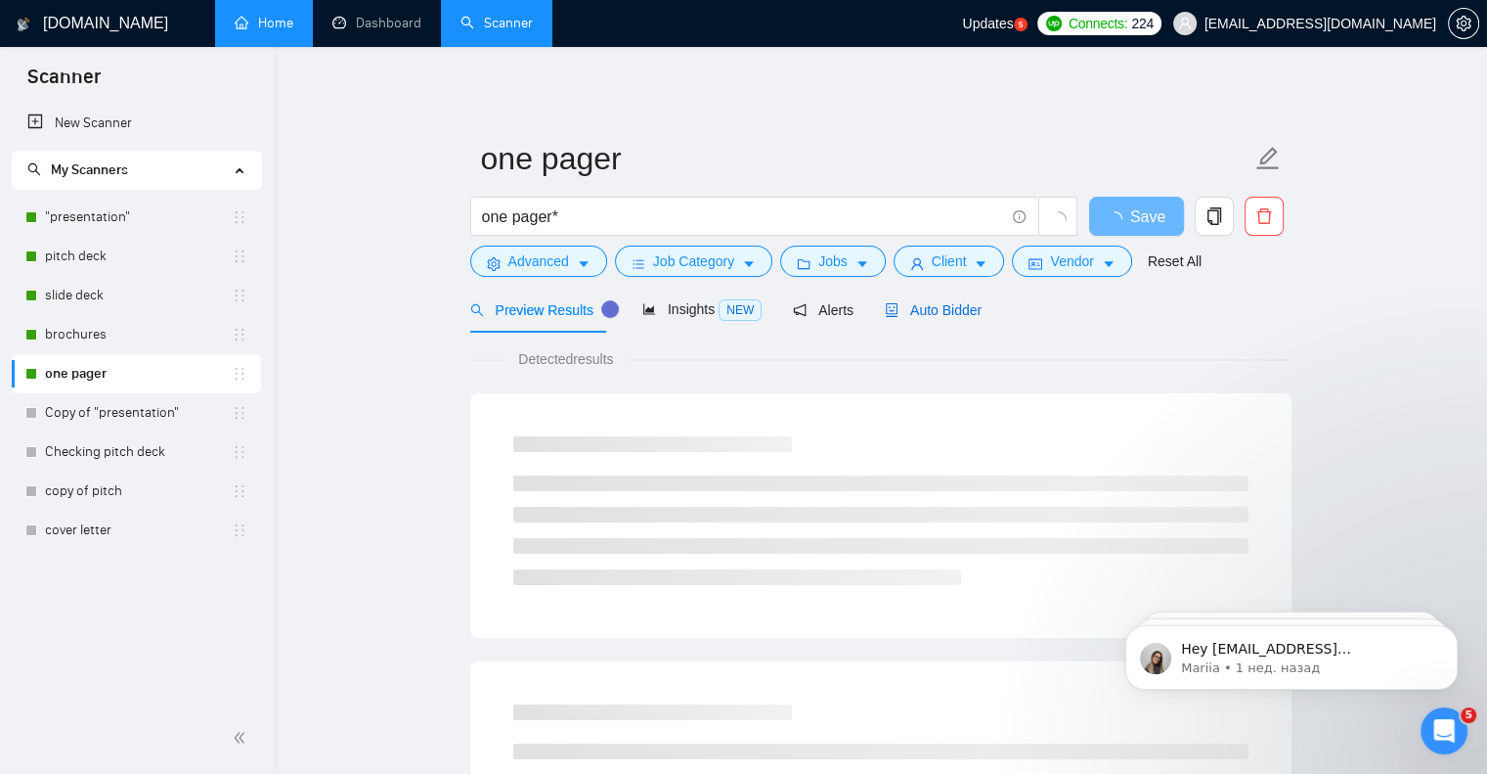
click at [932, 306] on span "Auto Bidder" at bounding box center [933, 310] width 97 height 16
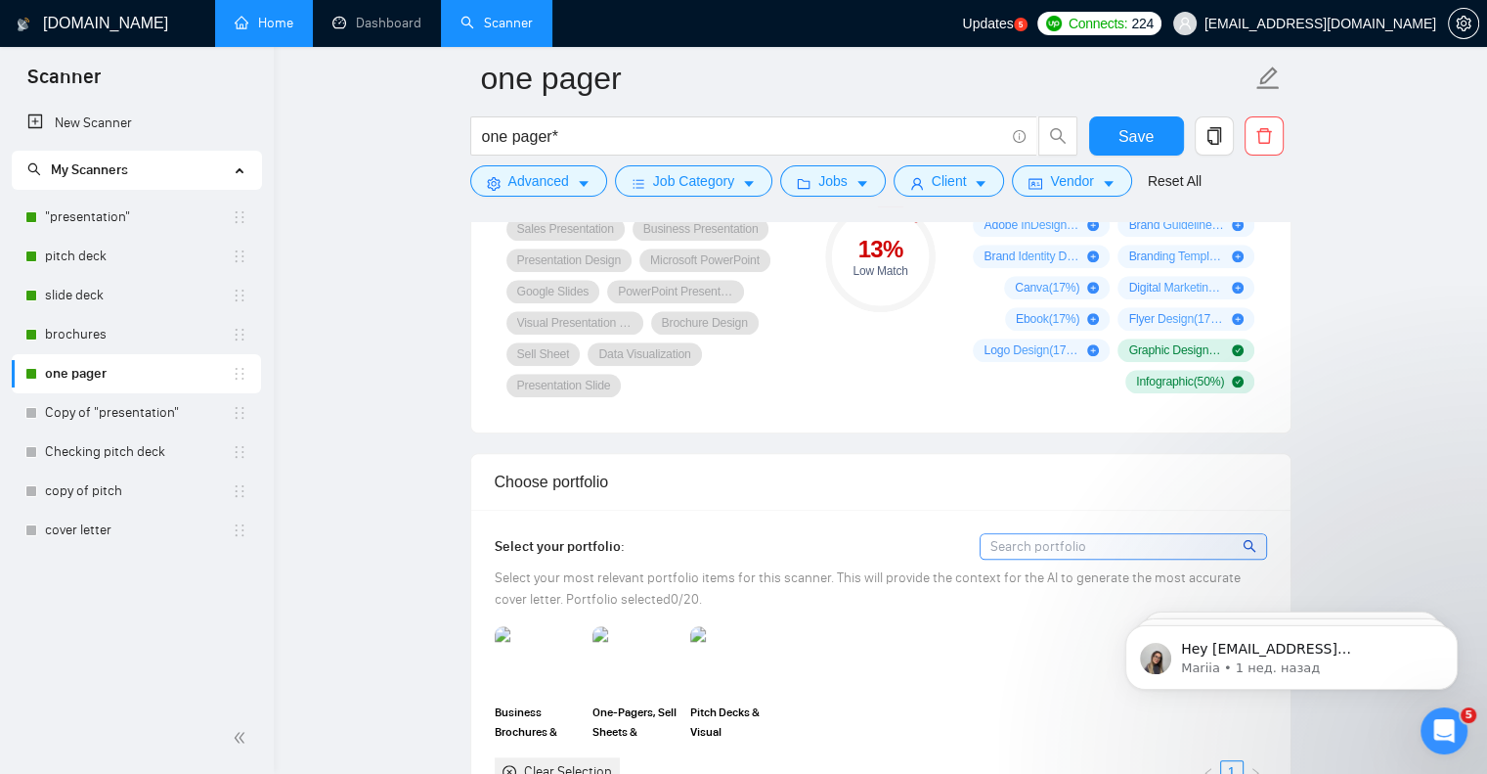
scroll to position [1467, 0]
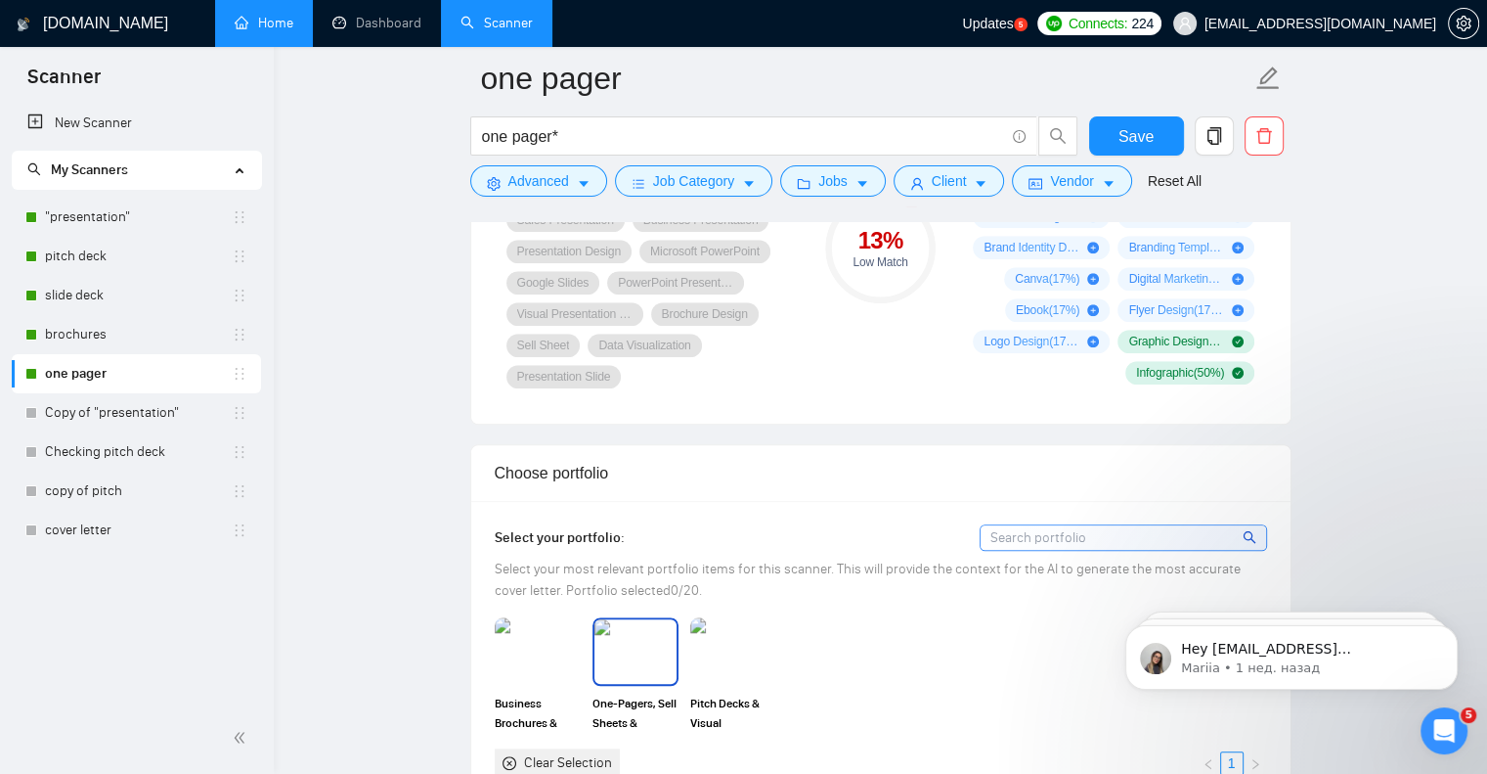
click at [620, 674] on img at bounding box center [636, 651] width 82 height 65
drag, startPoint x: 1143, startPoint y: 144, endPoint x: 918, endPoint y: 444, distance: 375.1
click at [1143, 146] on span "Save" at bounding box center [1136, 136] width 35 height 24
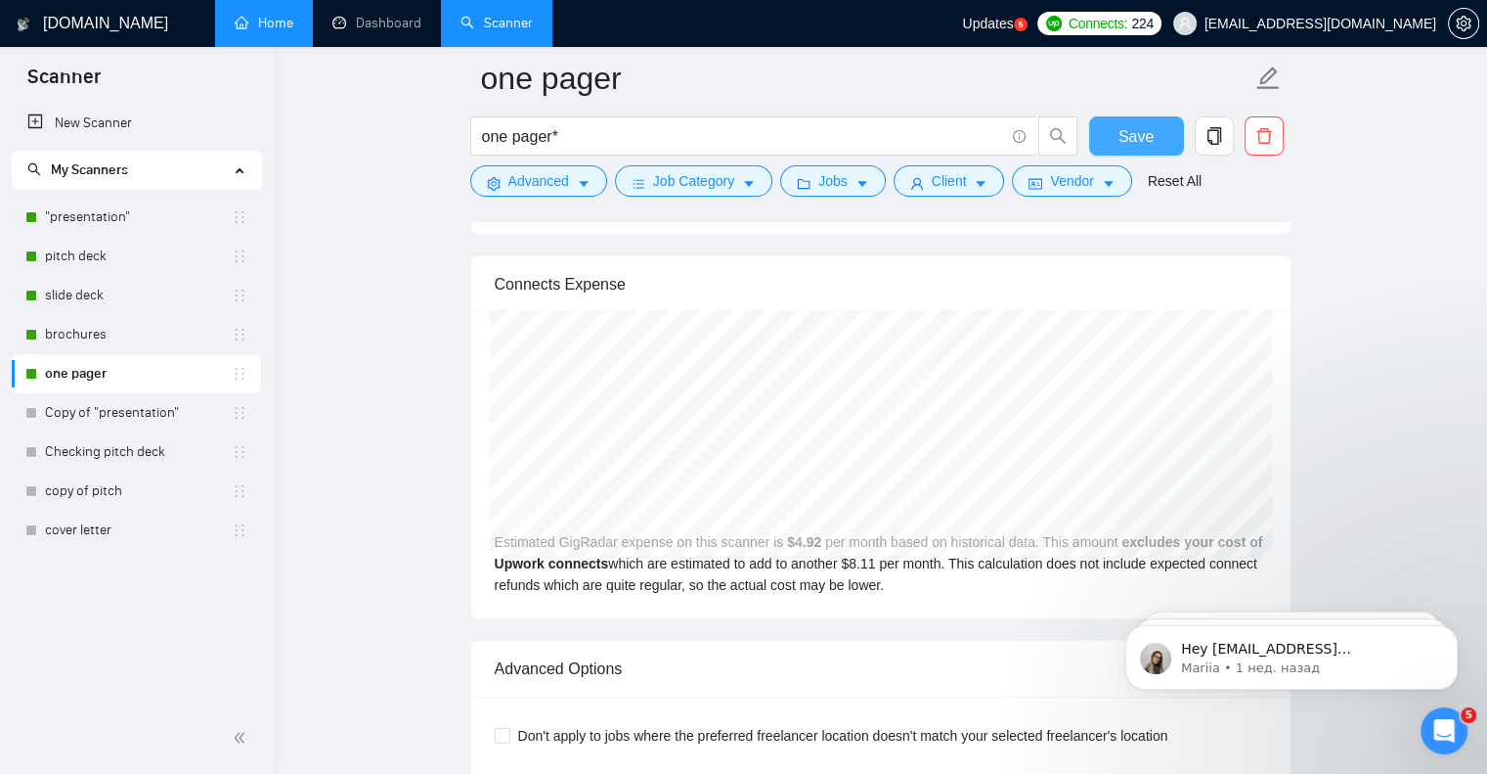
scroll to position [4010, 0]
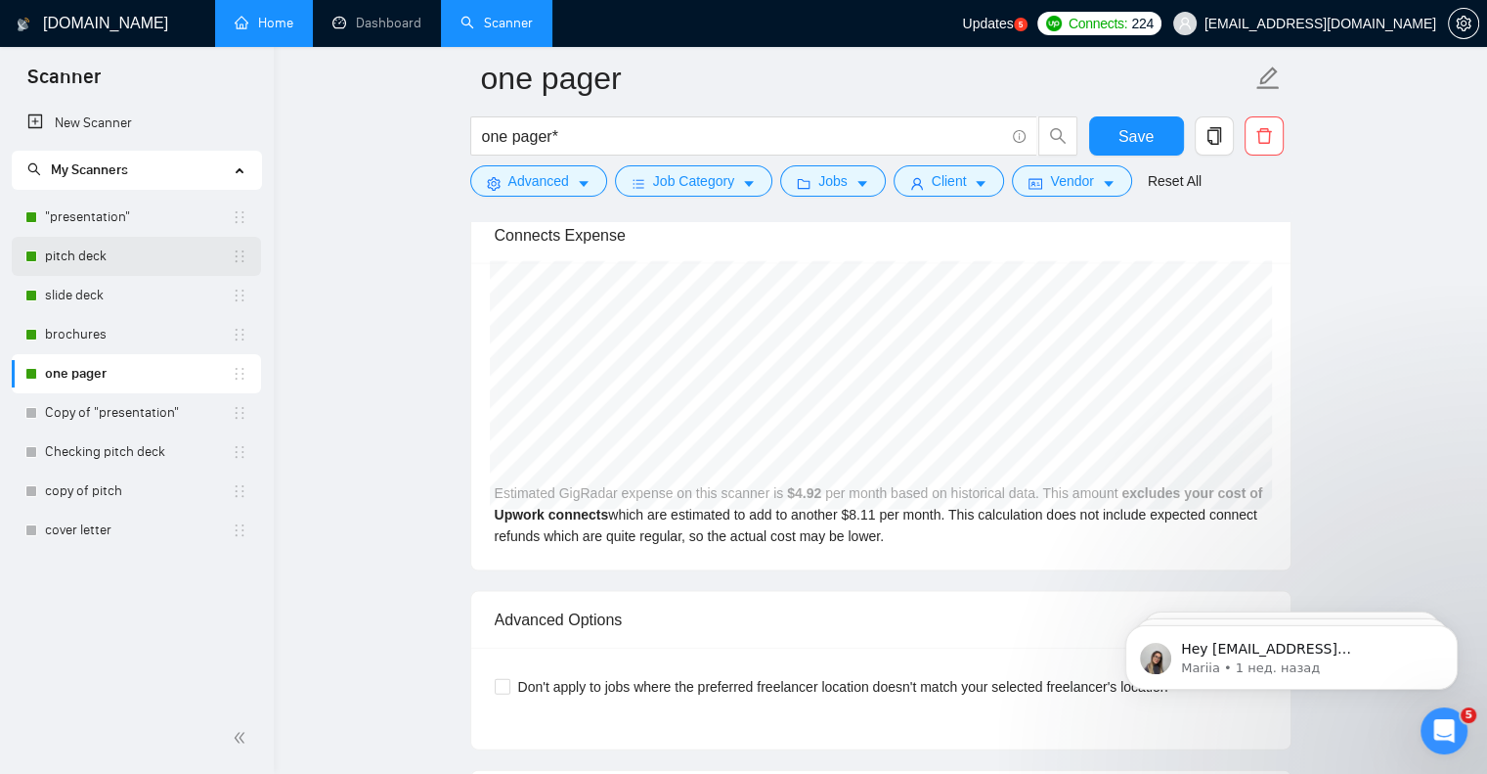
drag, startPoint x: 105, startPoint y: 218, endPoint x: 153, endPoint y: 245, distance: 55.2
click at [105, 218] on link ""presentation"" at bounding box center [138, 217] width 187 height 39
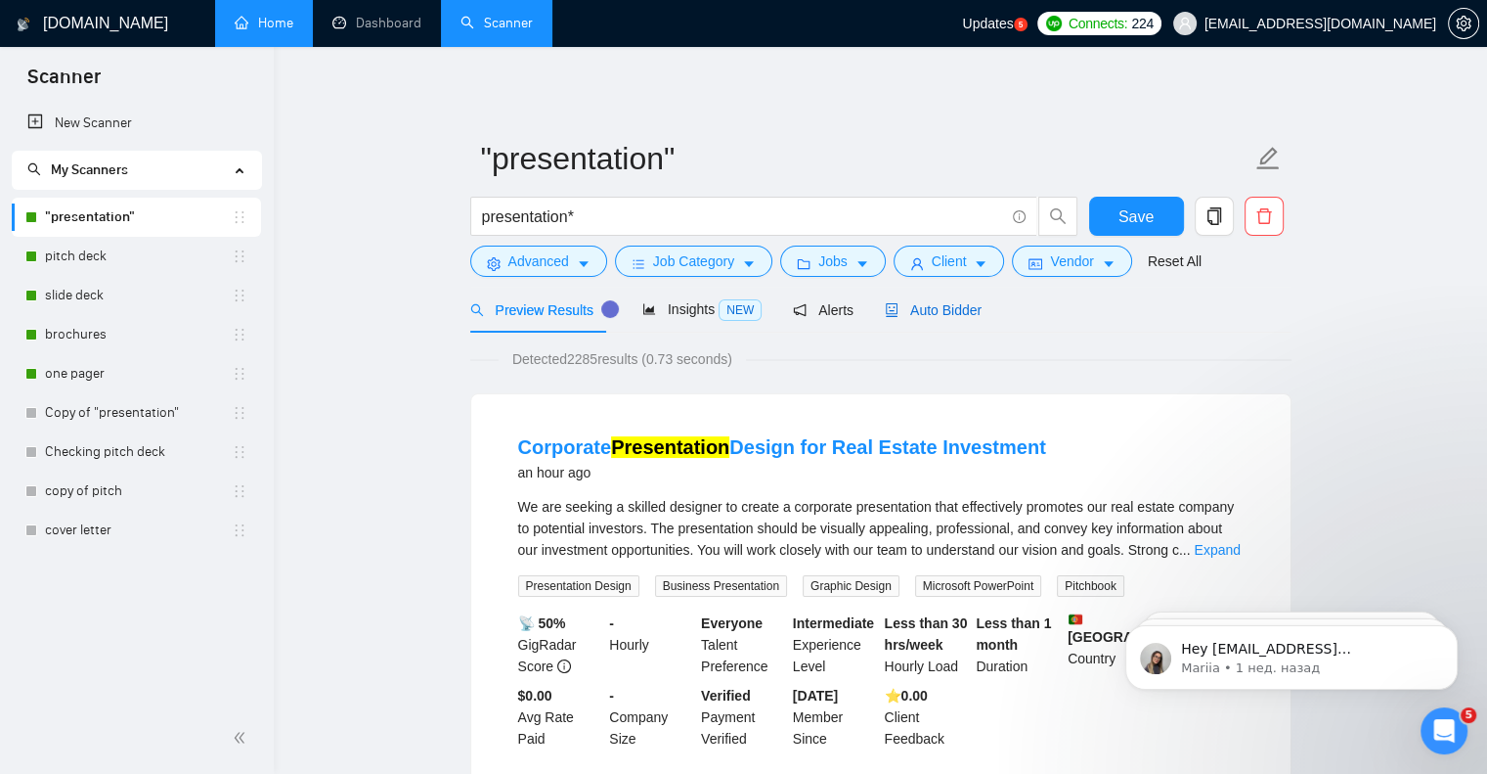
click at [940, 317] on span "Auto Bidder" at bounding box center [933, 310] width 97 height 16
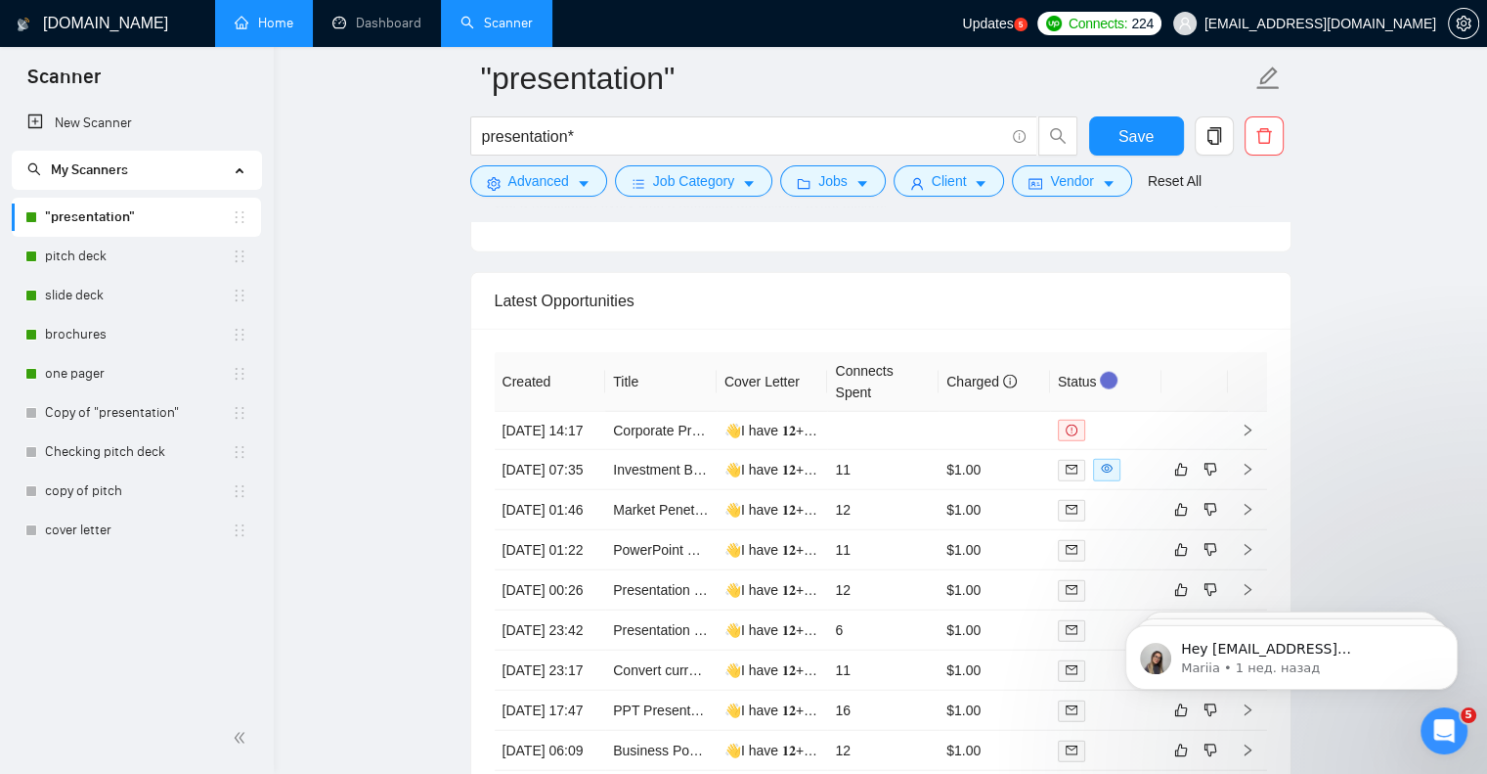
scroll to position [4694, 0]
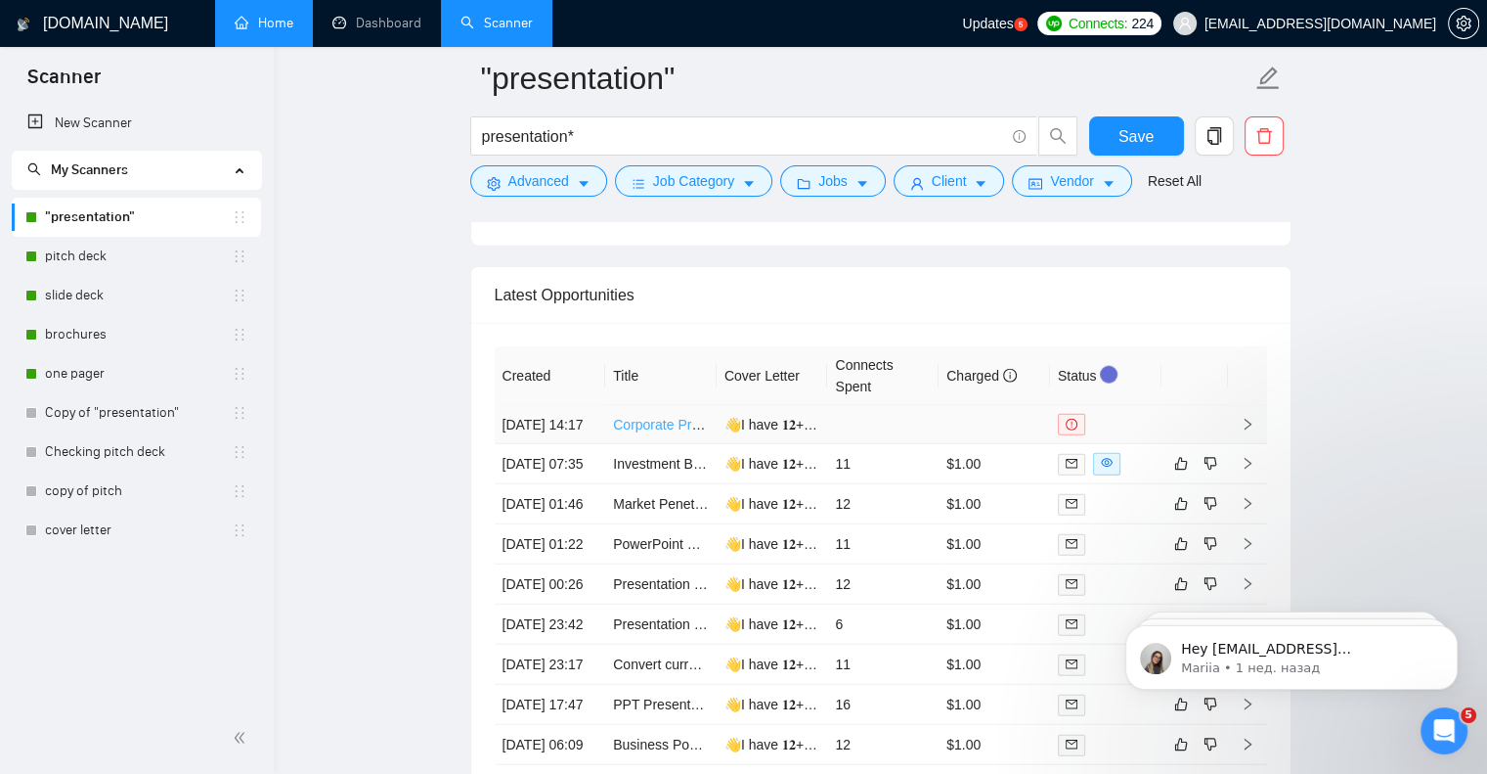
click at [657, 428] on link "Corporate Presentation Design for Real Estate Investment" at bounding box center [789, 425] width 353 height 16
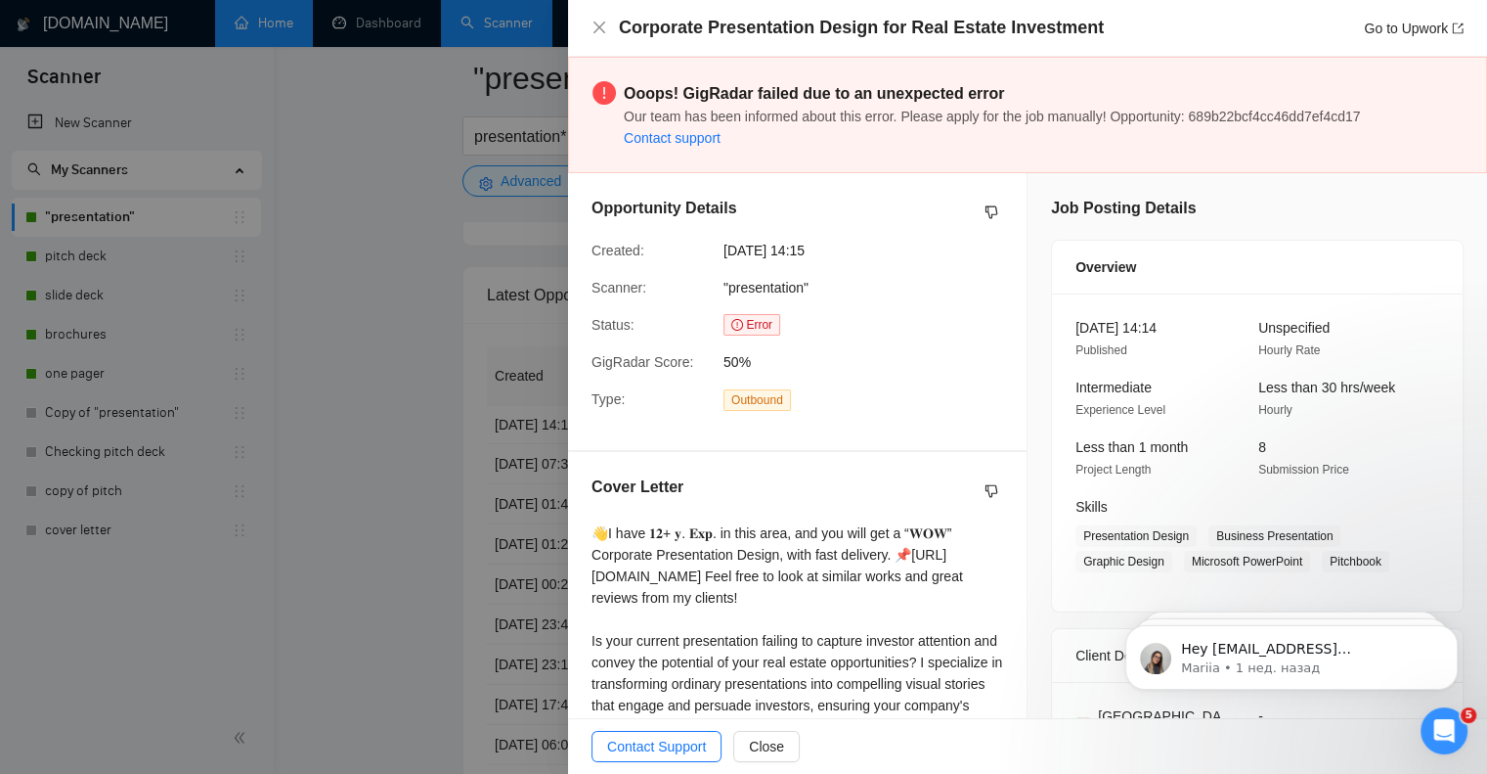
click at [416, 430] on div at bounding box center [743, 387] width 1487 height 774
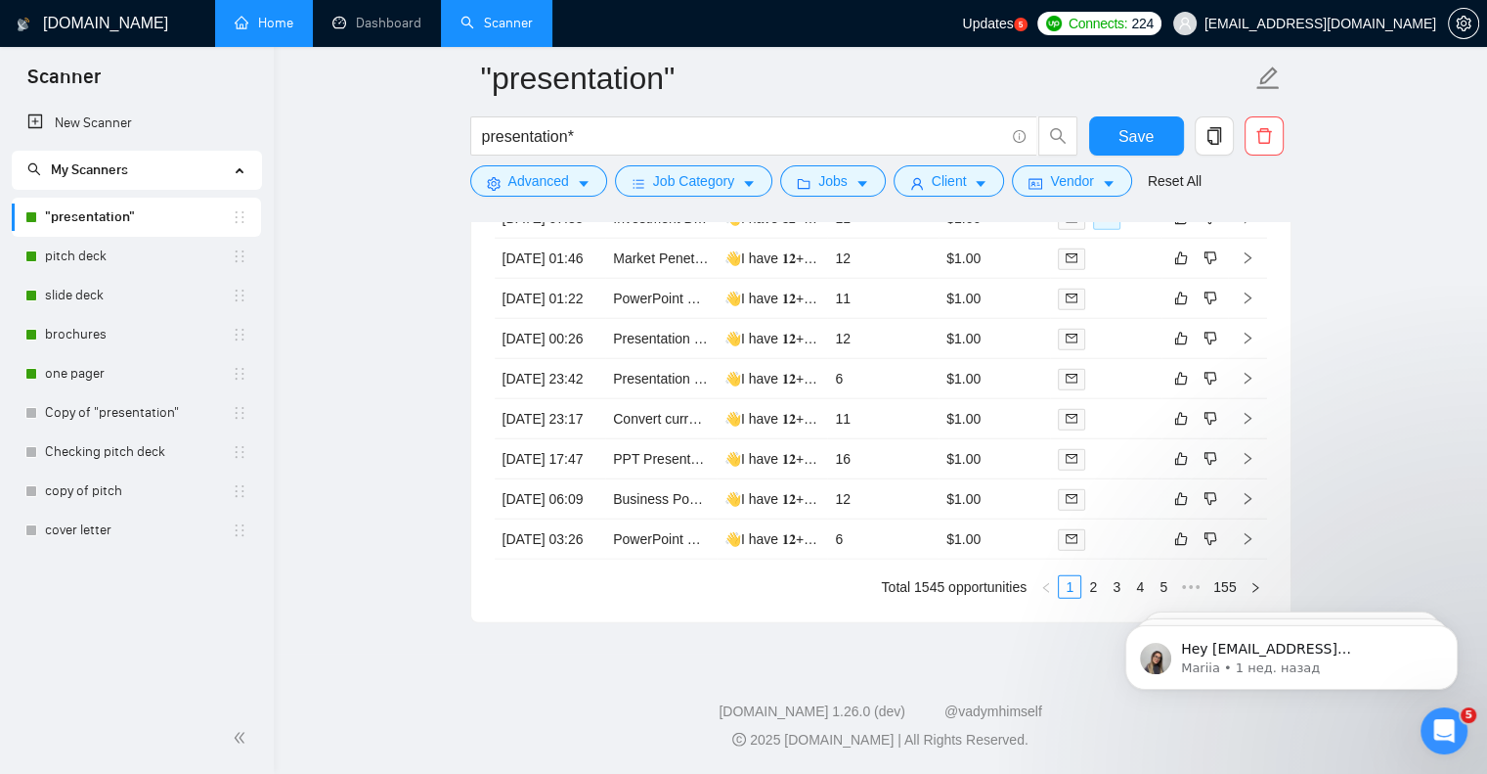
scroll to position [5085, 0]
